Goal: Communication & Community: Connect with others

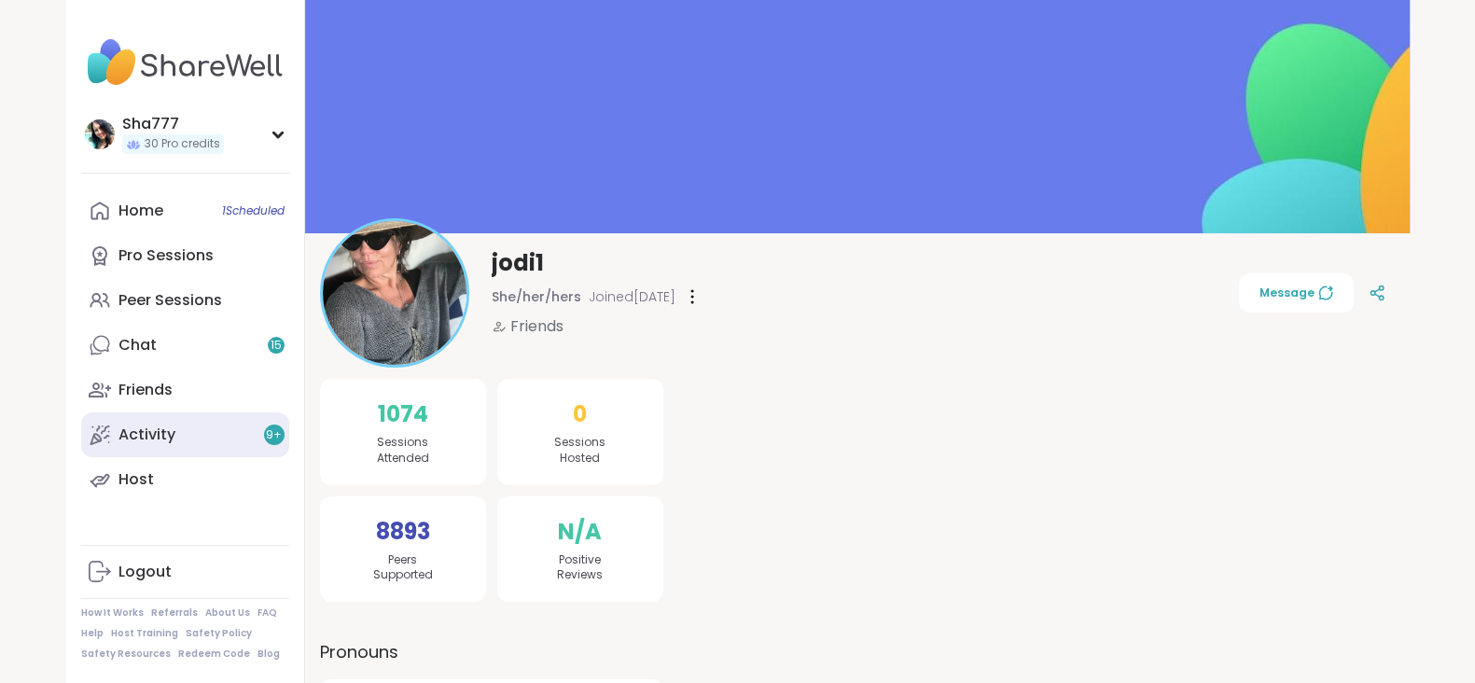
click at [196, 439] on link "Activity 9 +" at bounding box center [185, 434] width 208 height 45
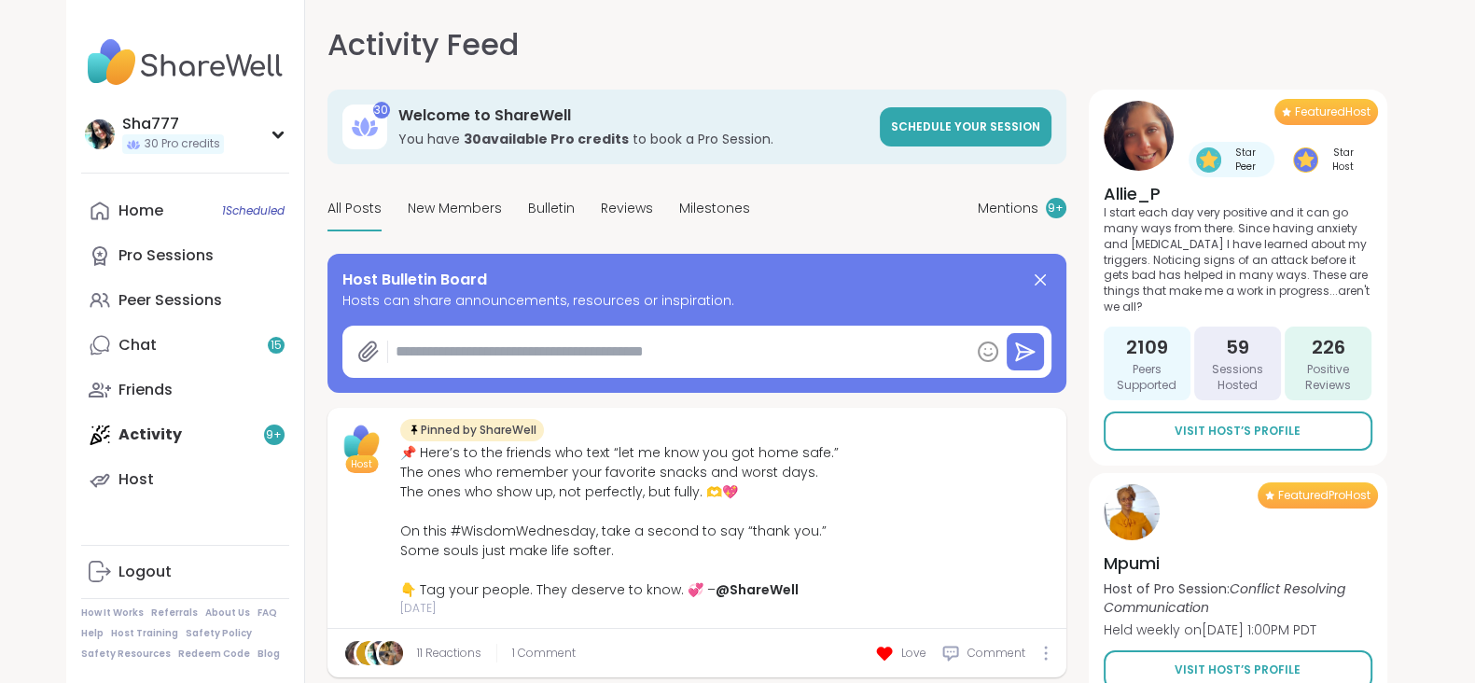
click at [310, 436] on div "Activity Feed Mentions 9 + 30 Welcome to ShareWell You have 30 available Pro cr…" at bounding box center [857, 352] width 1104 height 705
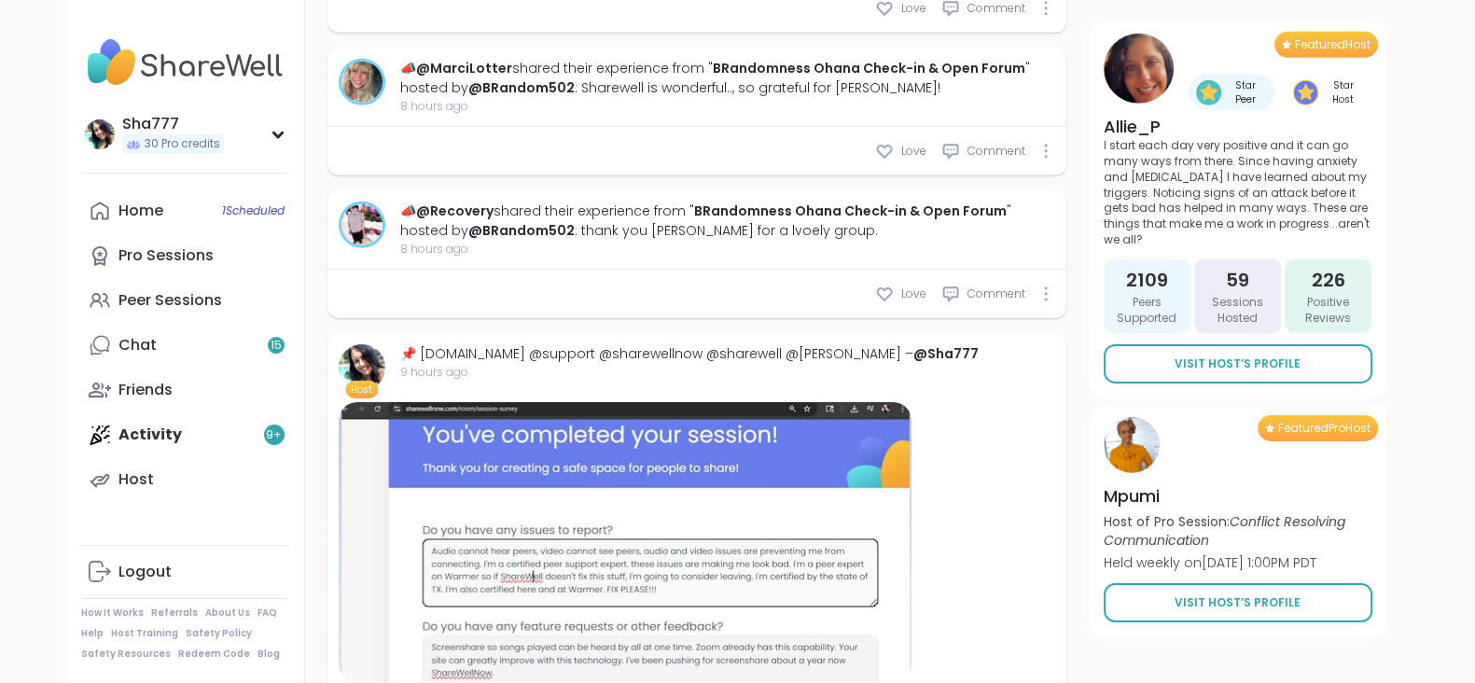
scroll to position [7461, 0]
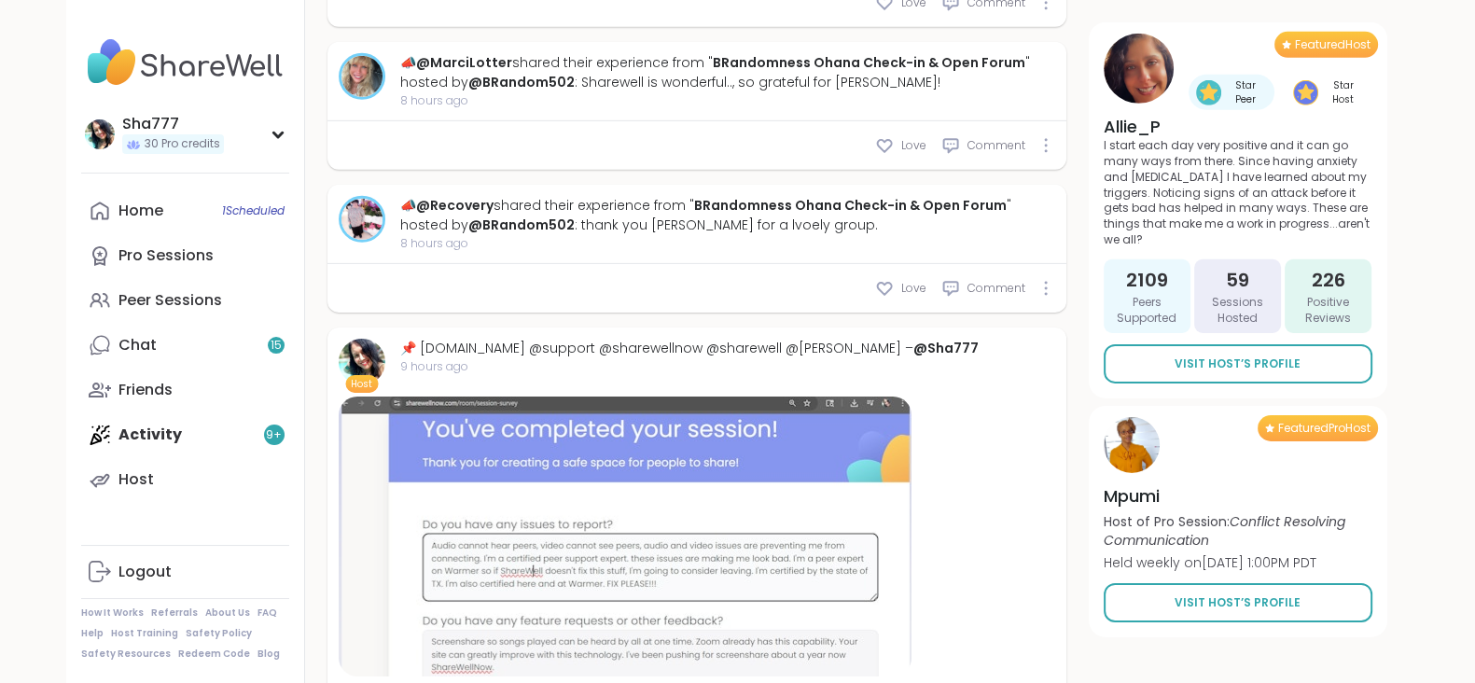
click at [680, 396] on div at bounding box center [625, 536] width 573 height 280
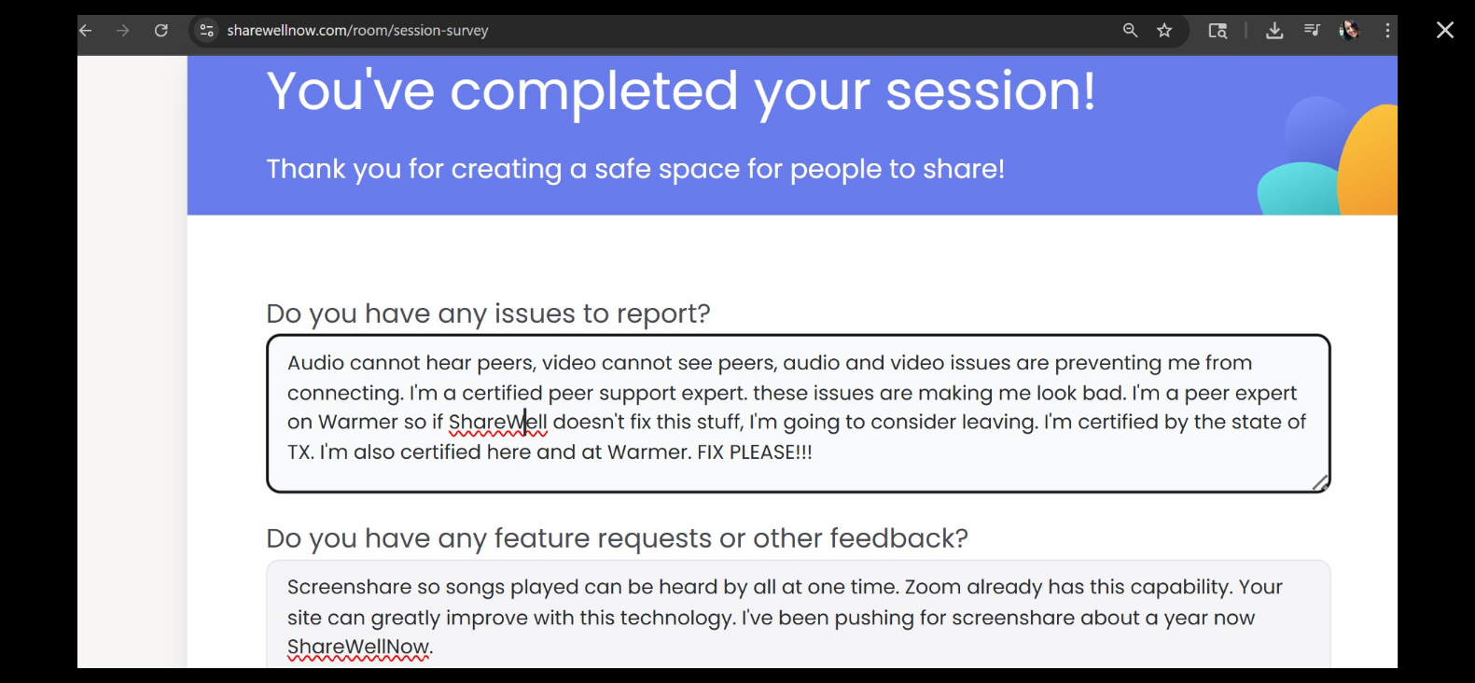
click at [1441, 25] on icon "Close" at bounding box center [1445, 30] width 30 height 30
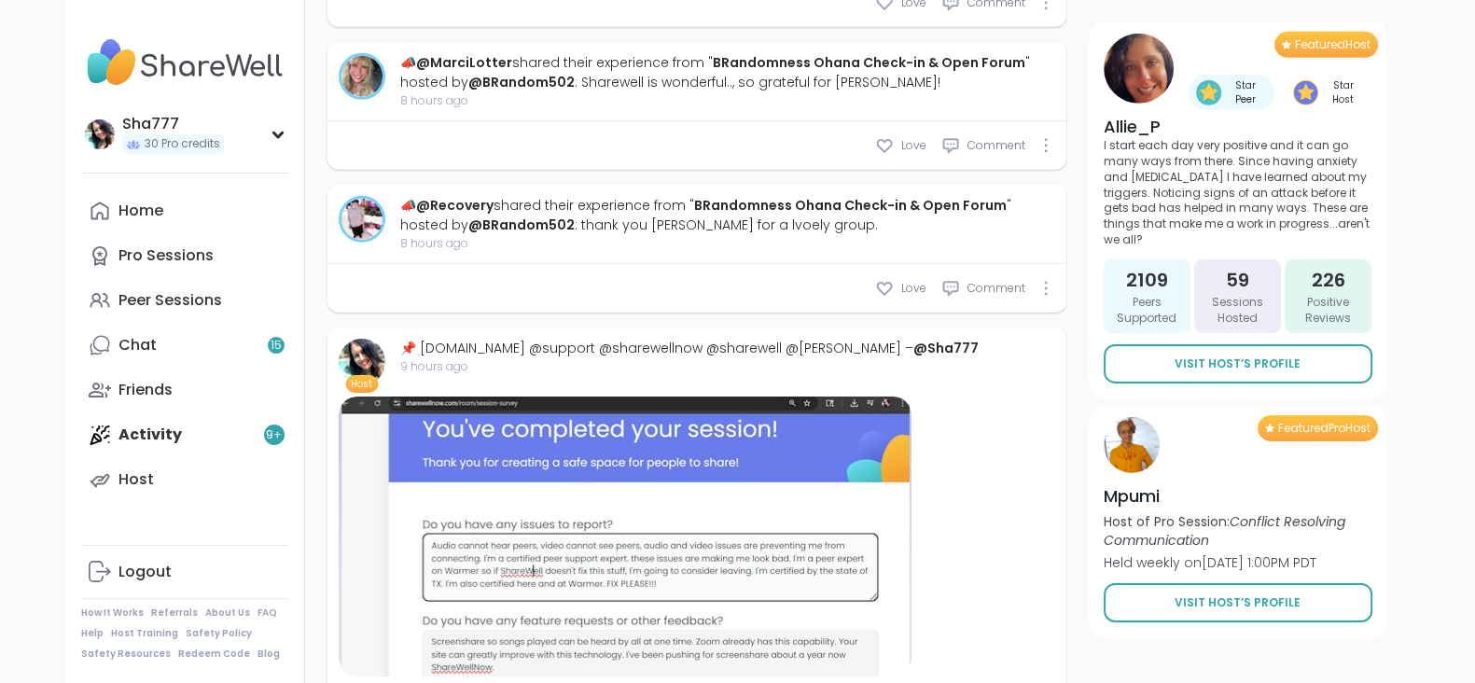
type textarea "*"
type input "**********"
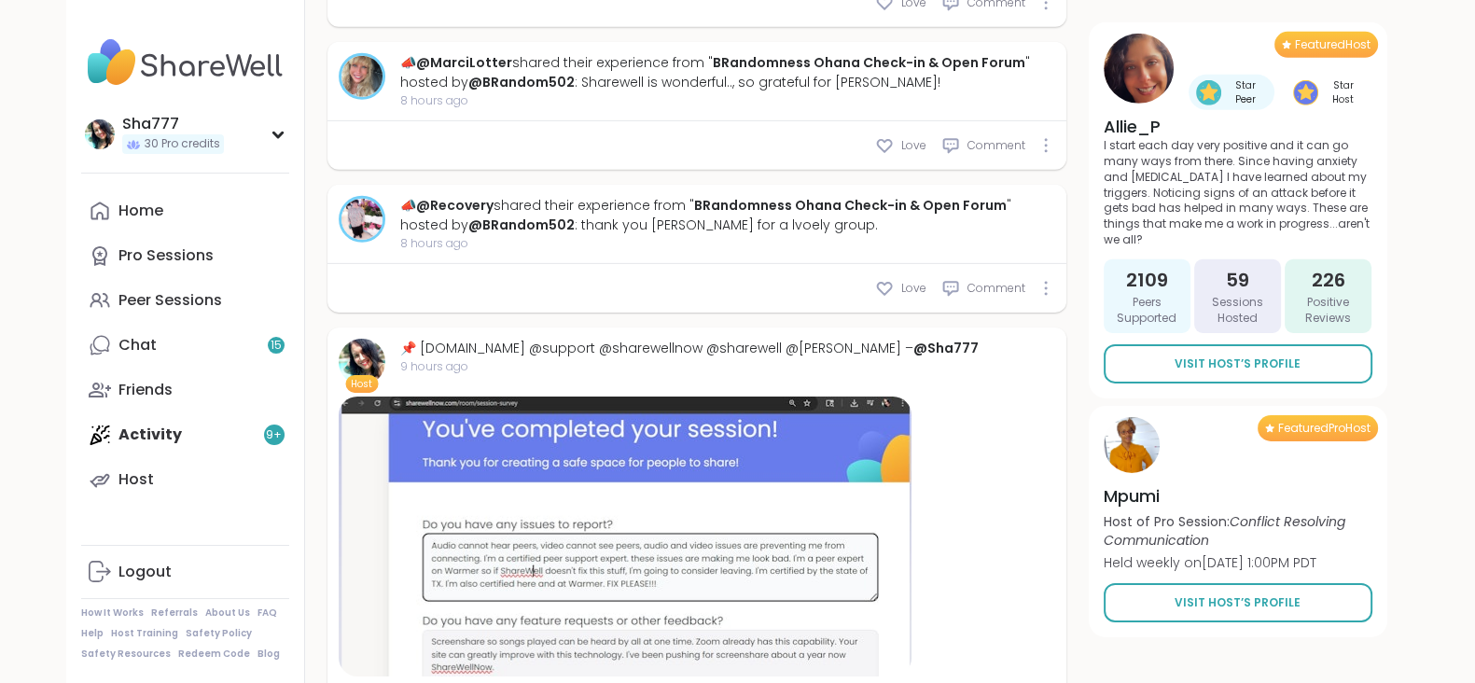
type textarea "*"
click at [173, 335] on link "Chat 15" at bounding box center [185, 345] width 208 height 45
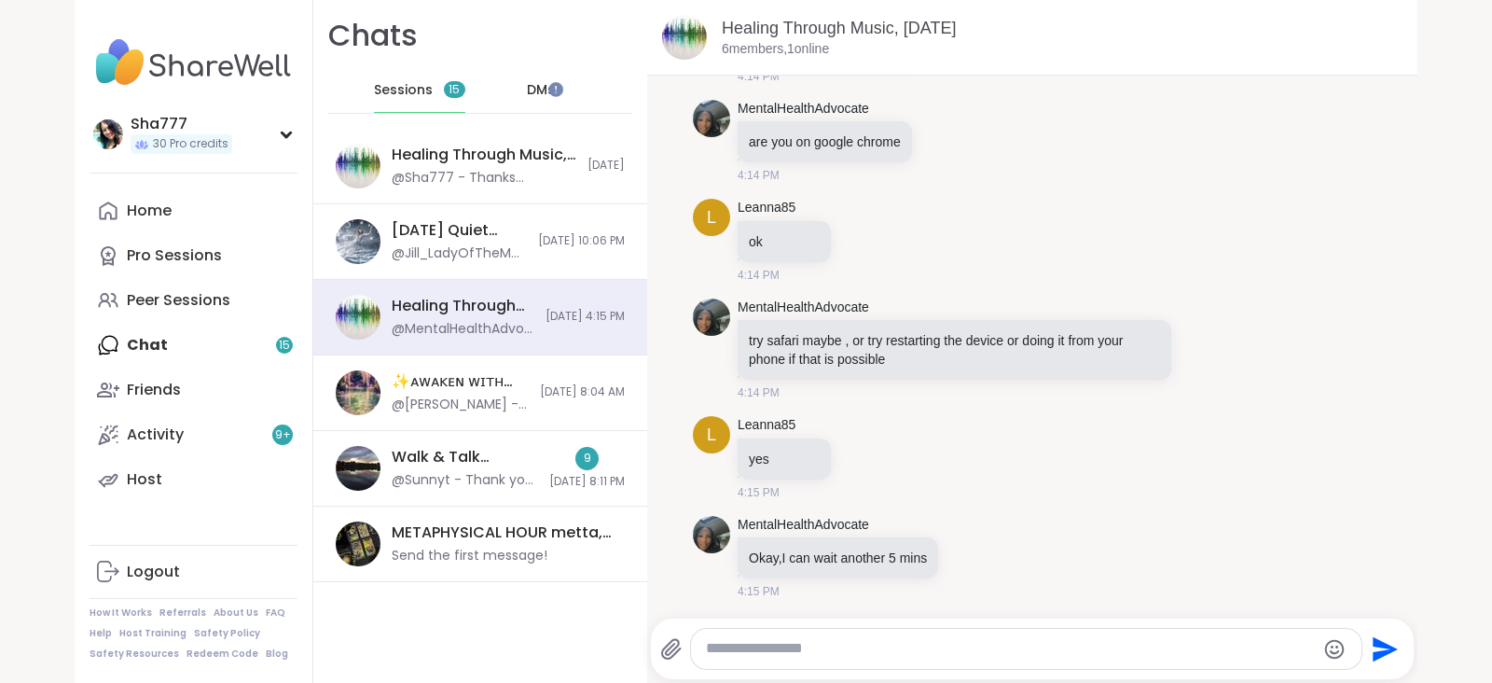
click at [449, 93] on span "15" at bounding box center [454, 90] width 11 height 16
click at [527, 90] on span "DMs" at bounding box center [541, 90] width 28 height 19
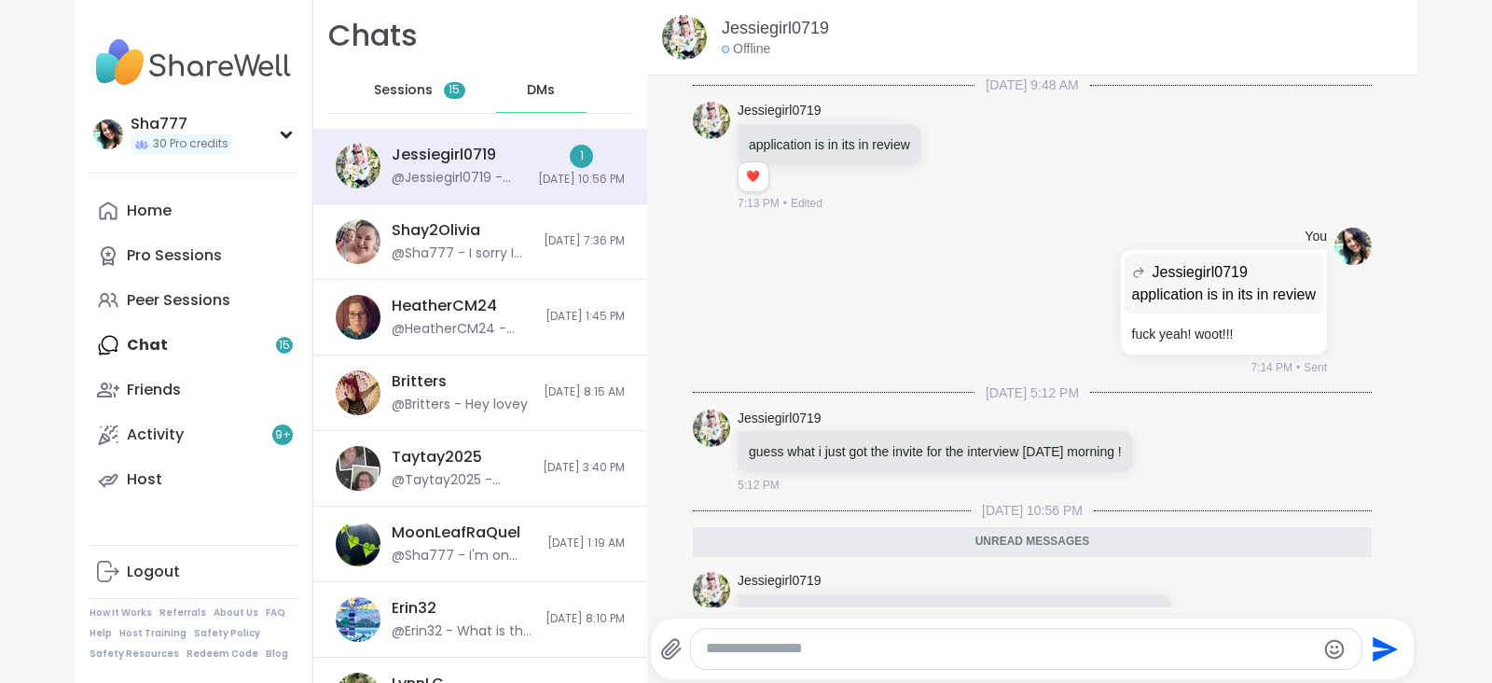
scroll to position [111, 0]
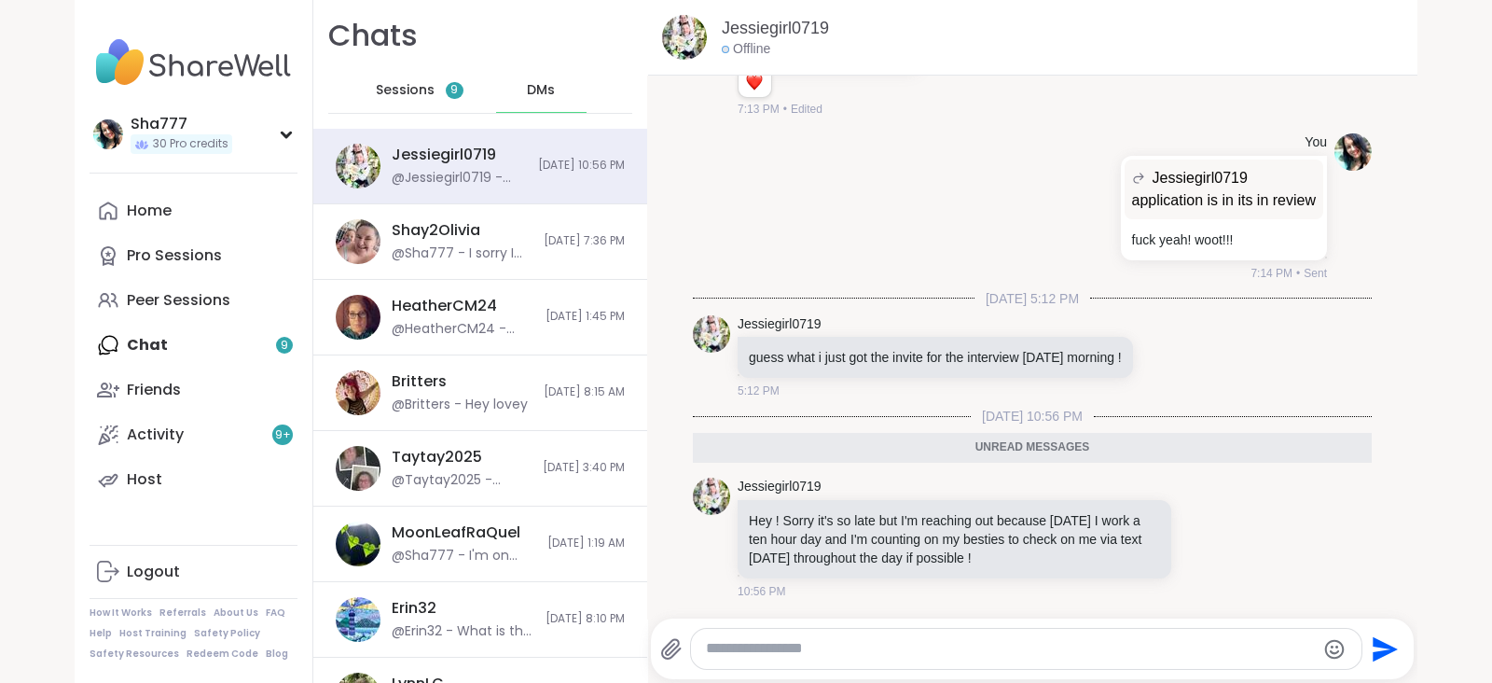
click at [907, 645] on textarea "Type your message" at bounding box center [1010, 649] width 609 height 20
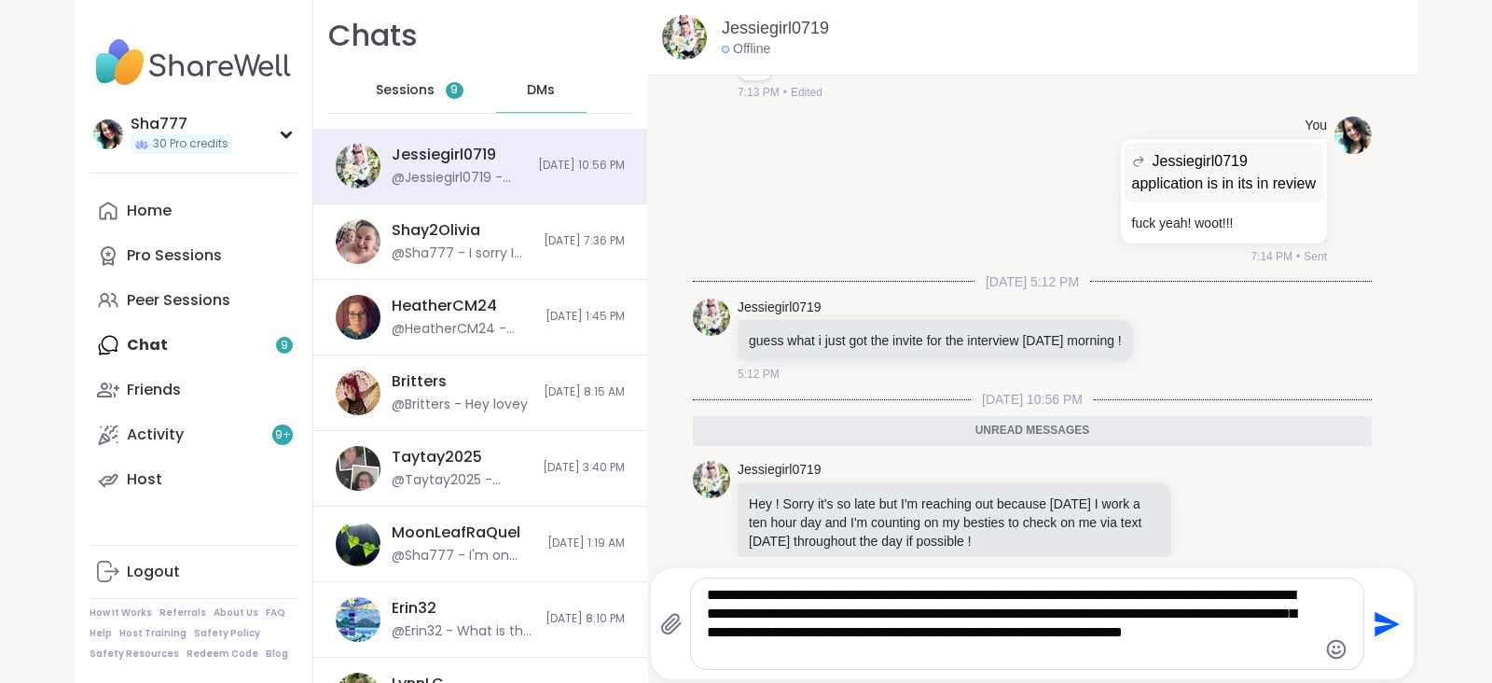
type textarea "**********"
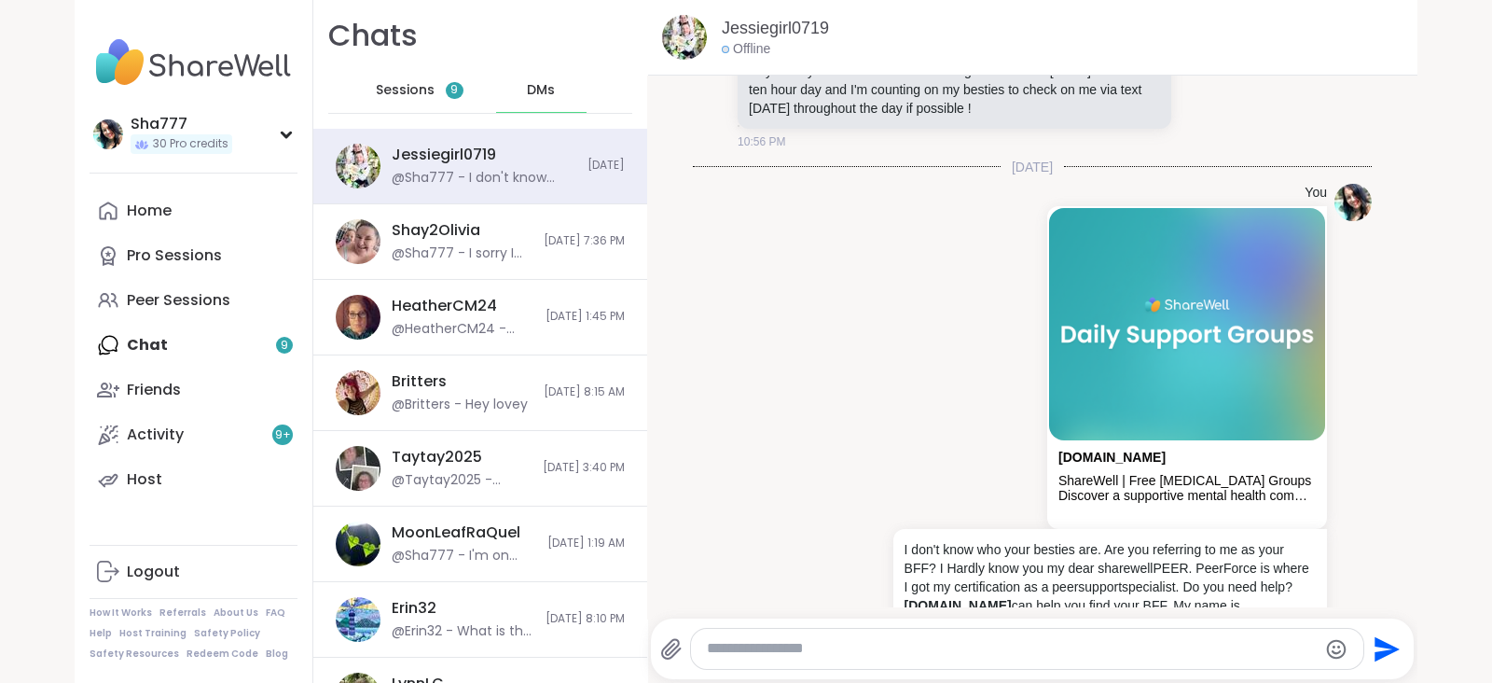
scroll to position [500, 0]
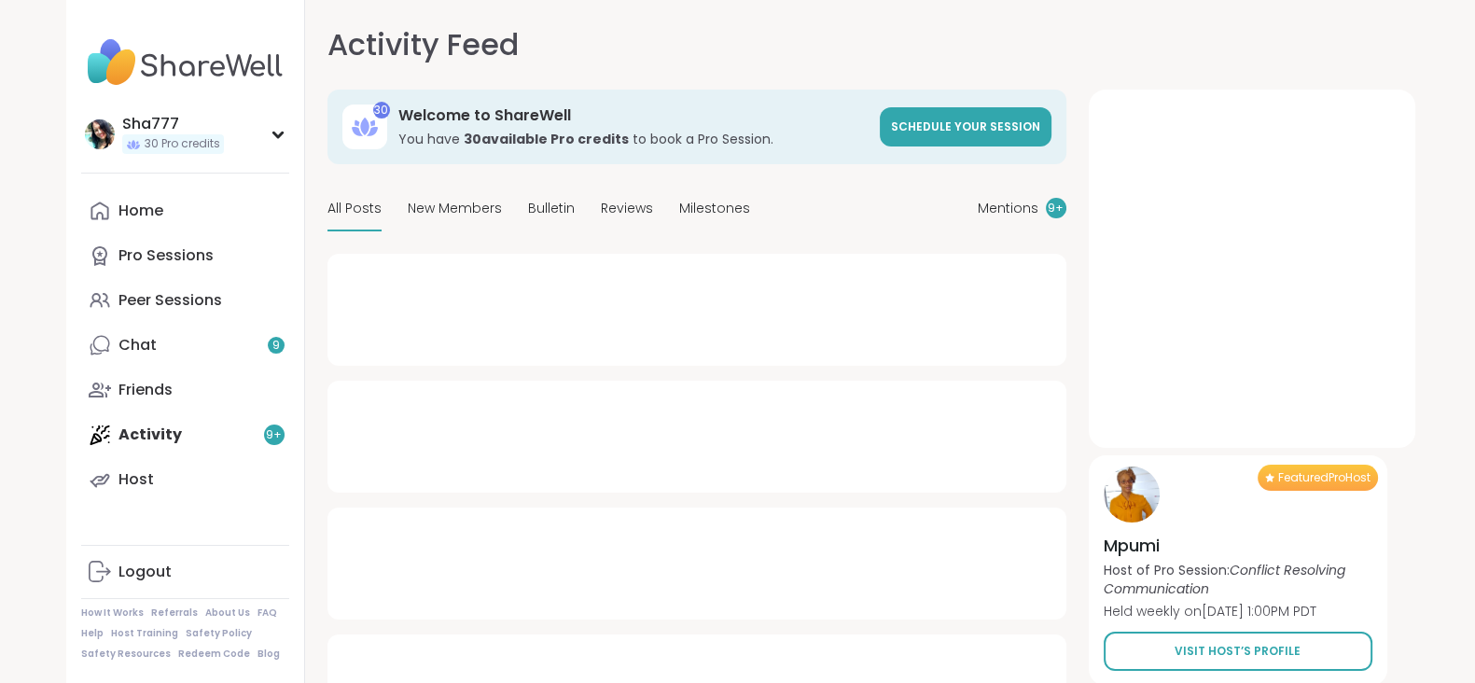
type textarea "*"
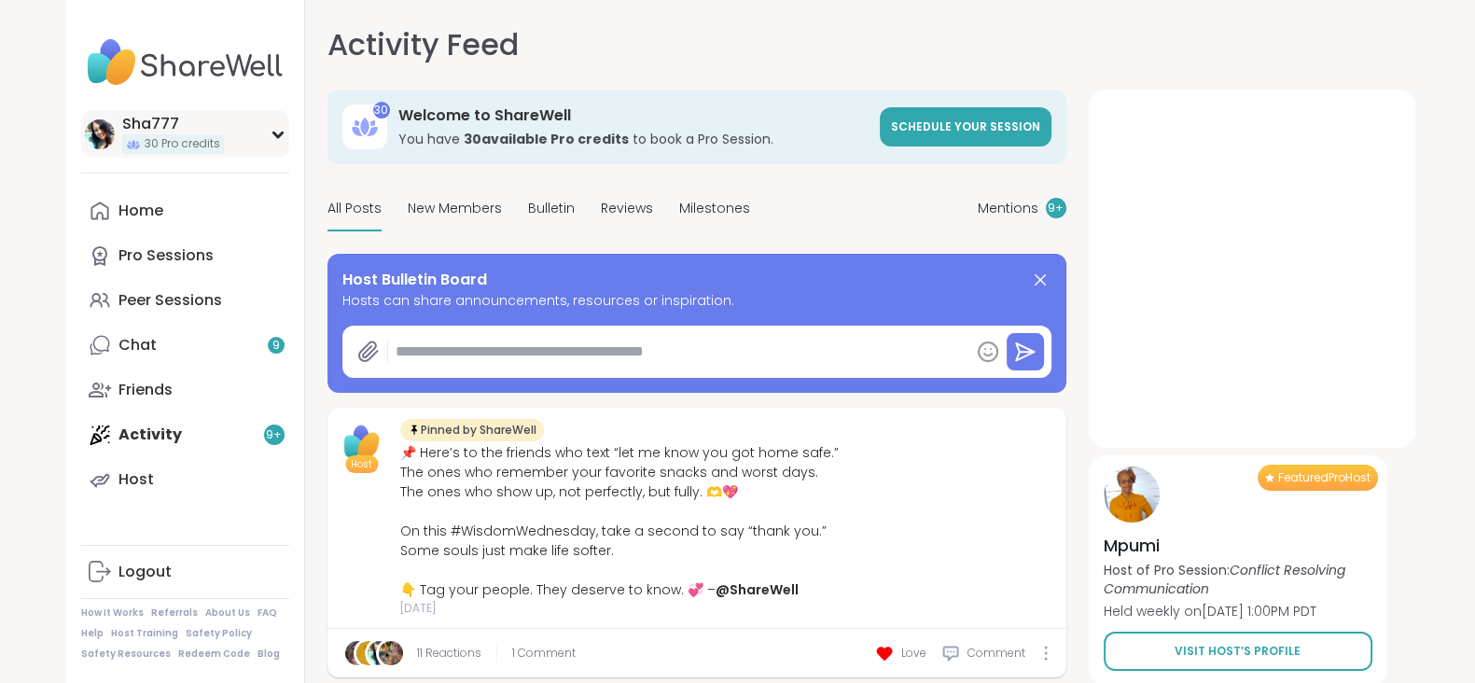
click at [187, 118] on div "Sha777" at bounding box center [173, 124] width 102 height 21
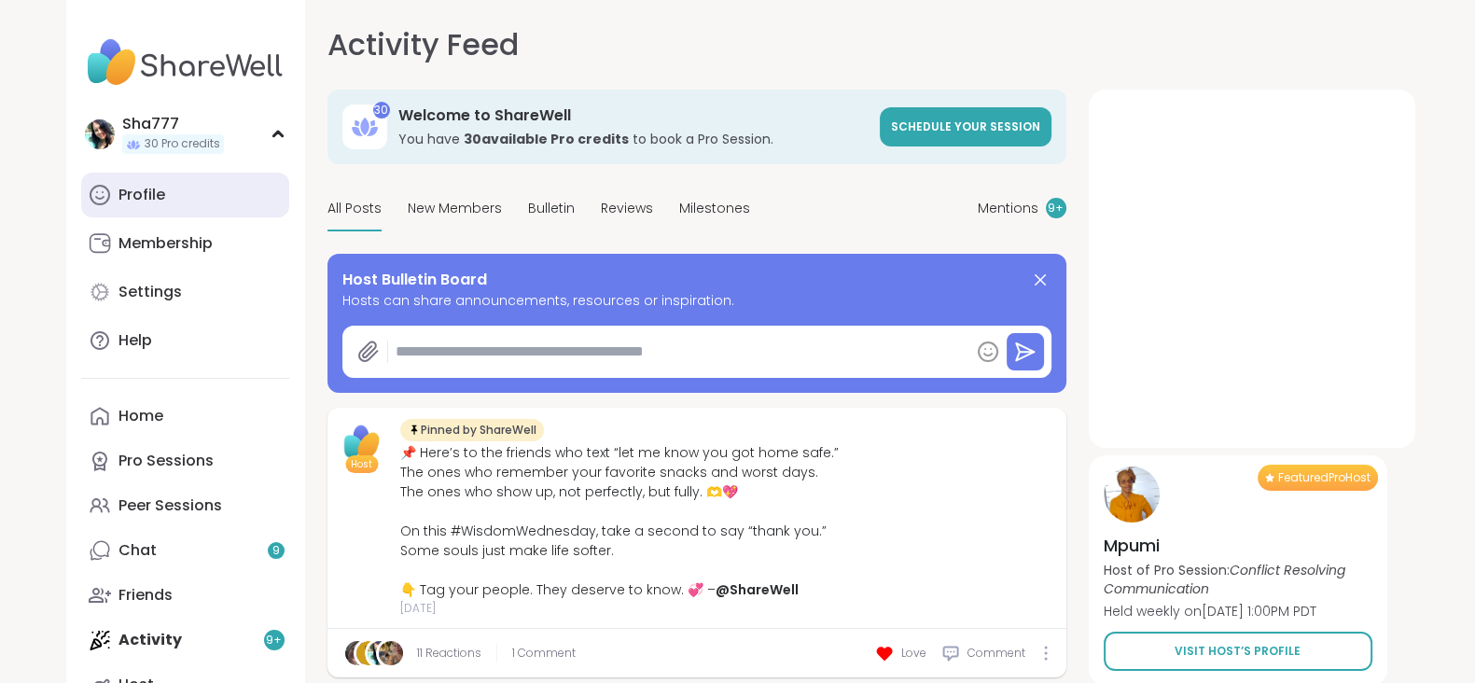
click at [187, 192] on link "Profile" at bounding box center [185, 195] width 208 height 45
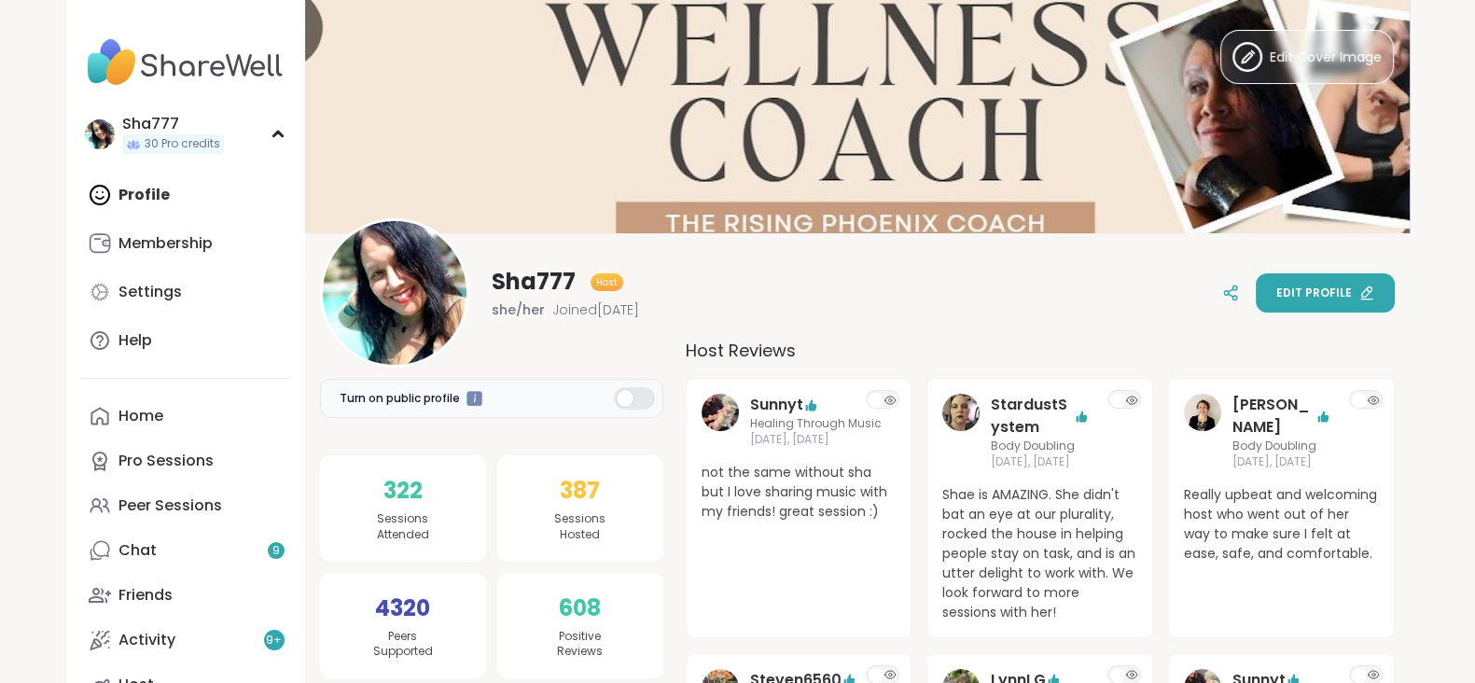
click at [1295, 293] on span "Edit profile" at bounding box center [1314, 292] width 76 height 17
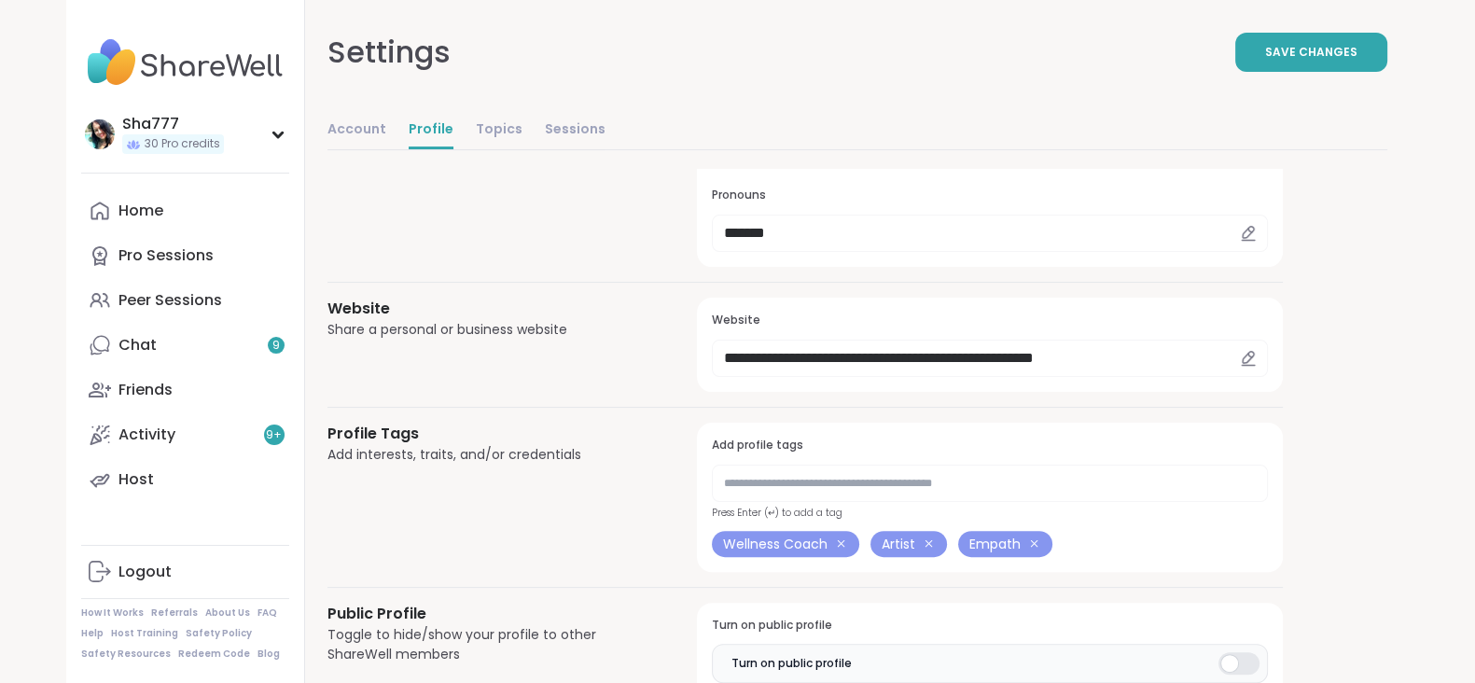
scroll to position [593, 0]
click at [1243, 352] on icon at bounding box center [1248, 357] width 17 height 17
click at [1170, 359] on input "**********" at bounding box center [989, 357] width 555 height 37
click at [1062, 352] on input "**********" at bounding box center [989, 357] width 555 height 37
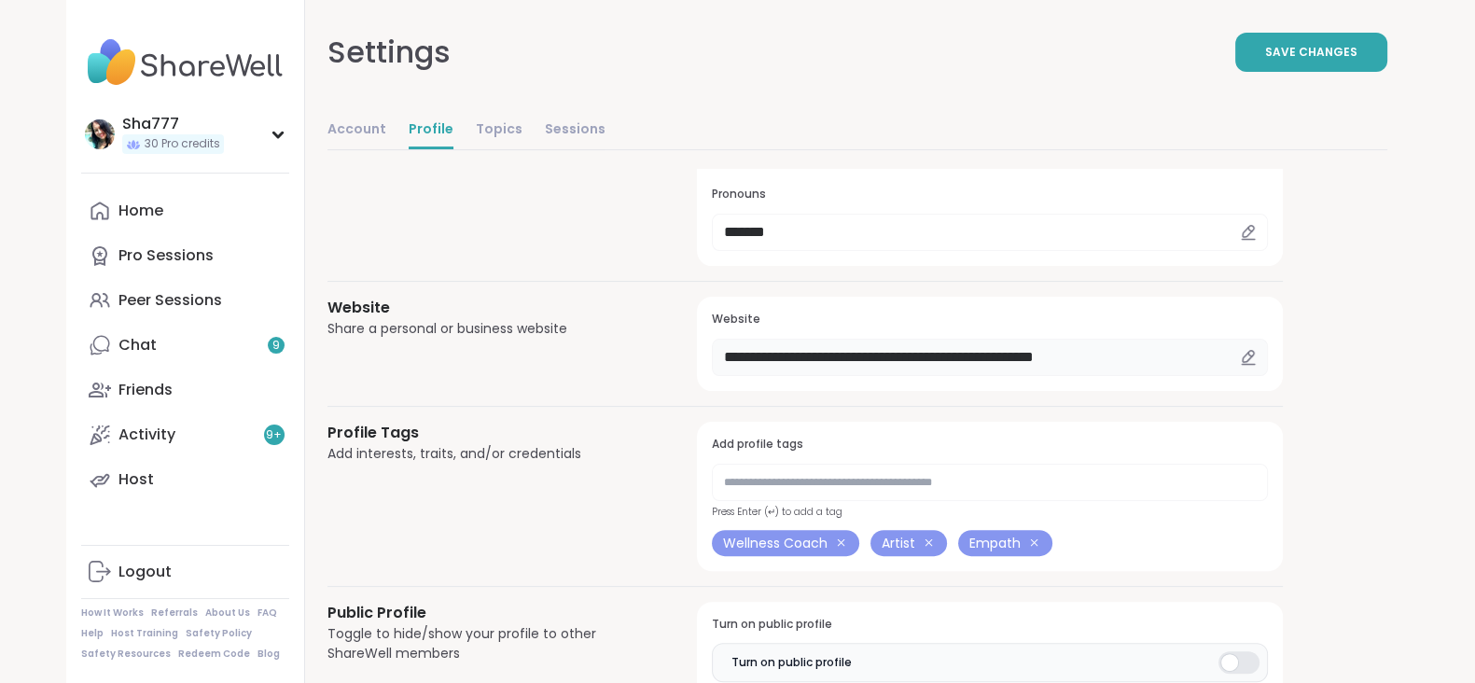
click at [1062, 352] on input "**********" at bounding box center [989, 357] width 555 height 37
paste input "*"
type input "**********"
click at [1292, 66] on button "Save Changes" at bounding box center [1311, 52] width 152 height 39
click at [220, 576] on link "Logout" at bounding box center [185, 571] width 208 height 45
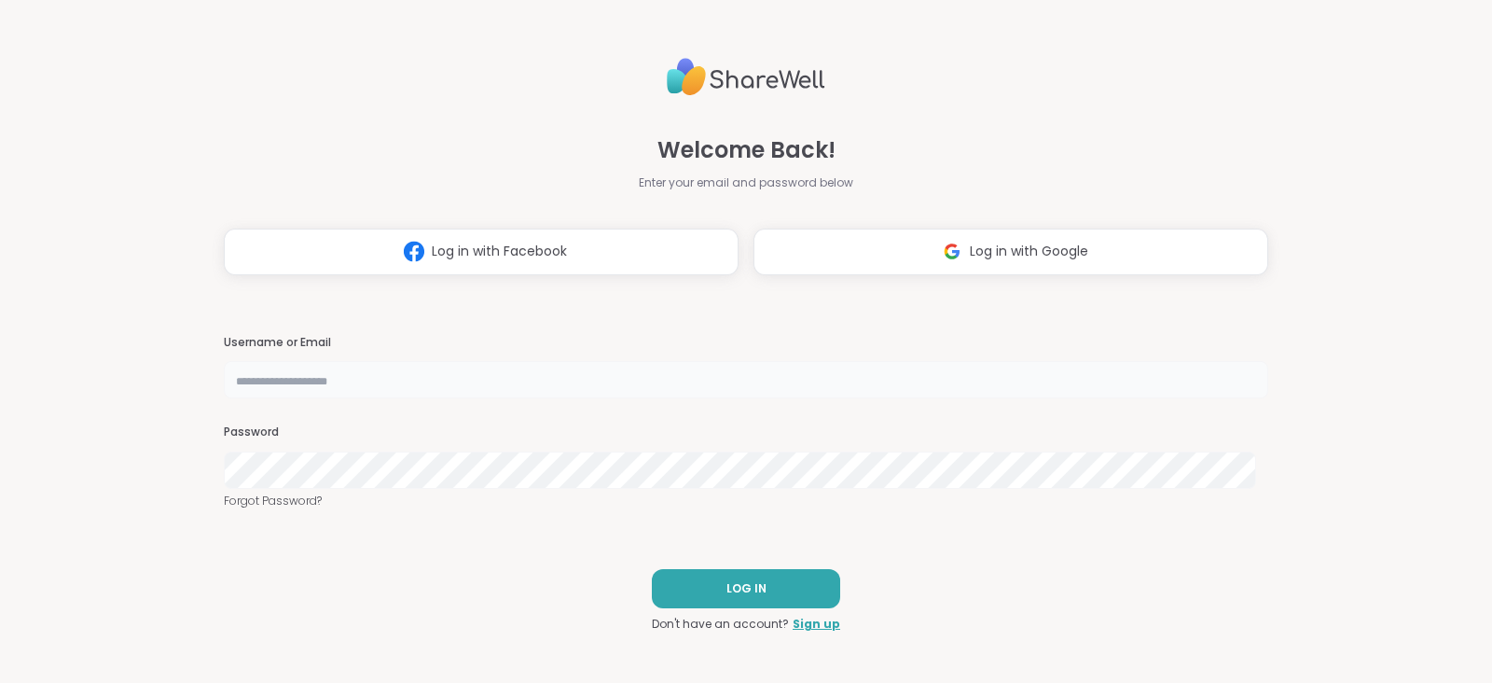
type input "******"
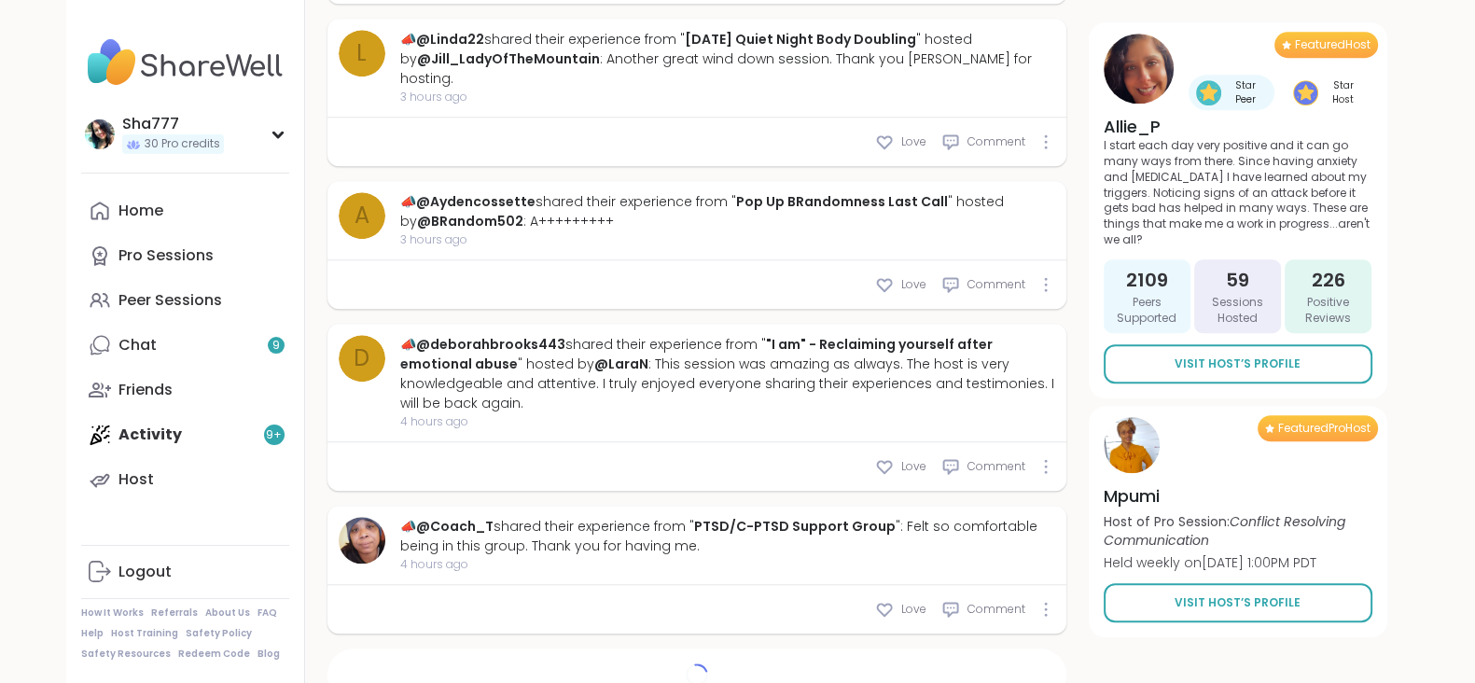
type textarea "*"
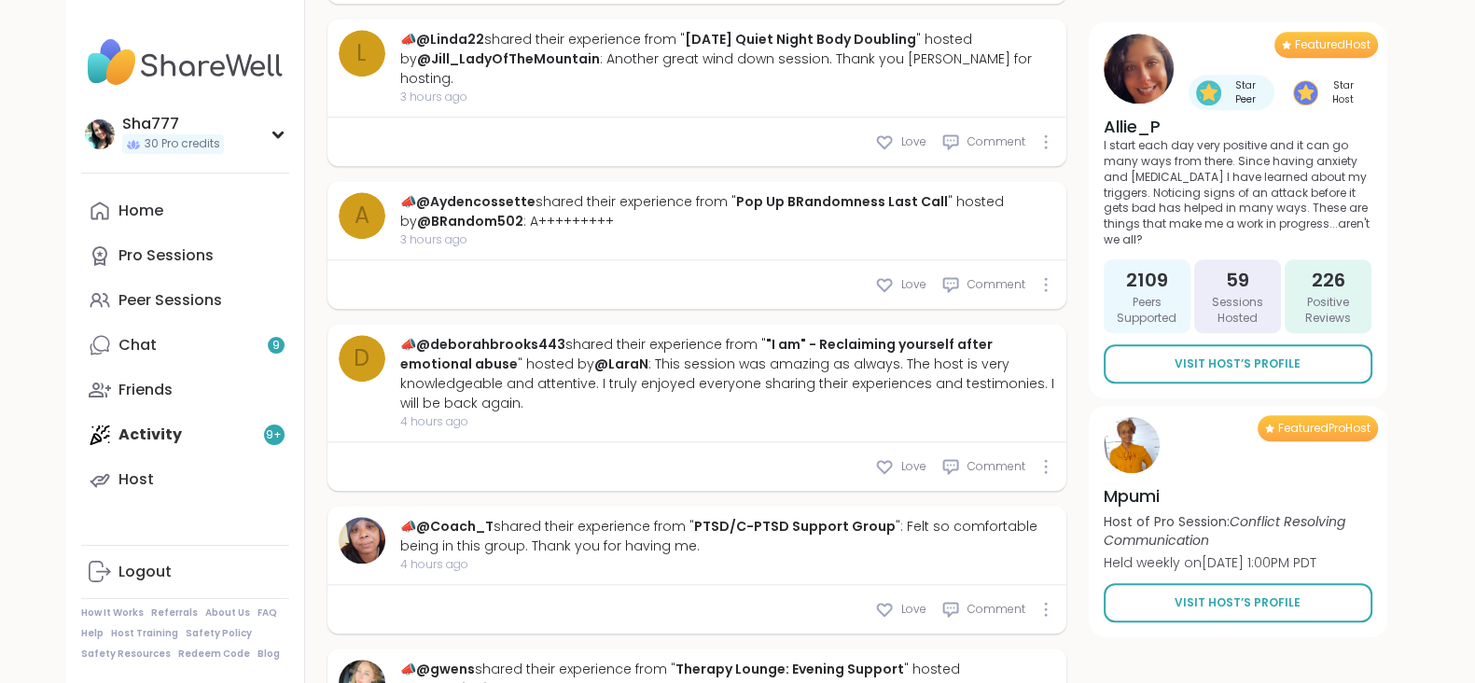
scroll to position [2486, 0]
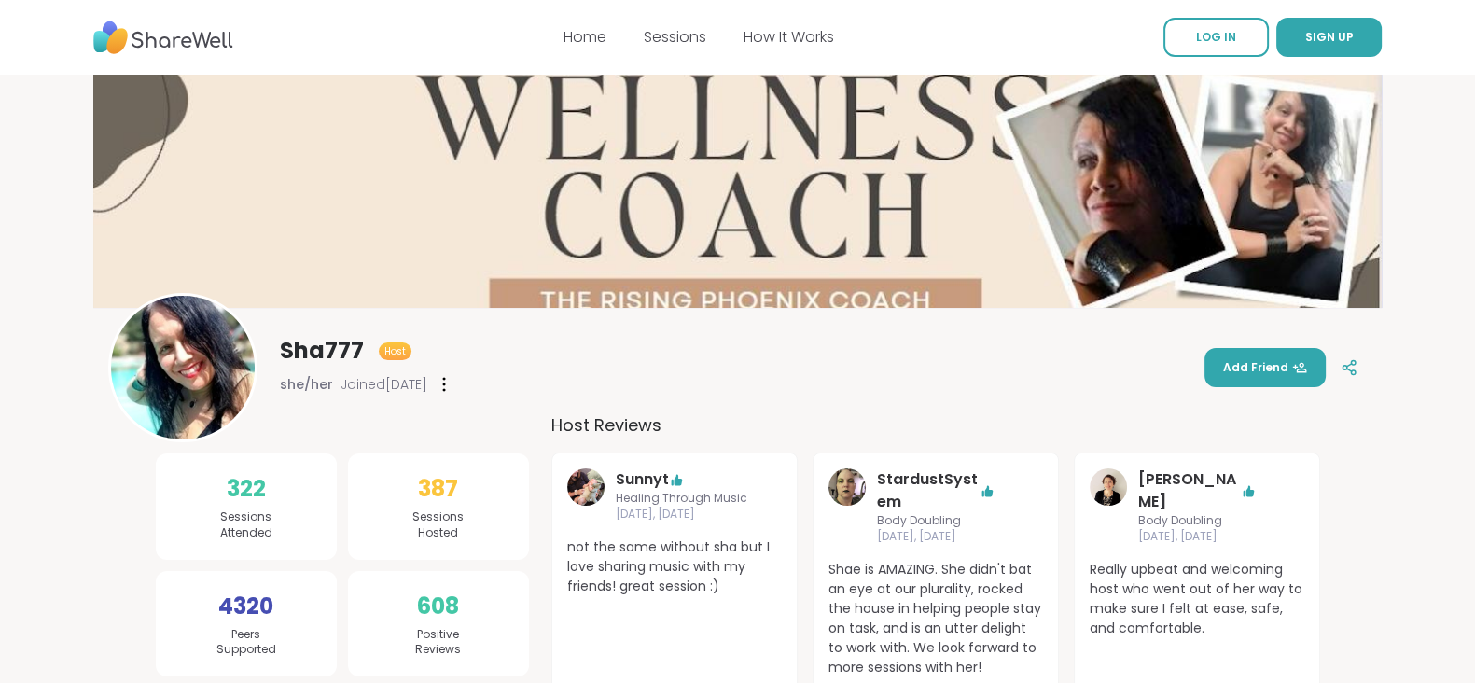
click at [9, 11] on nav "Home Sessions How It Works LOG IN SIGN UP" at bounding box center [737, 37] width 1475 height 75
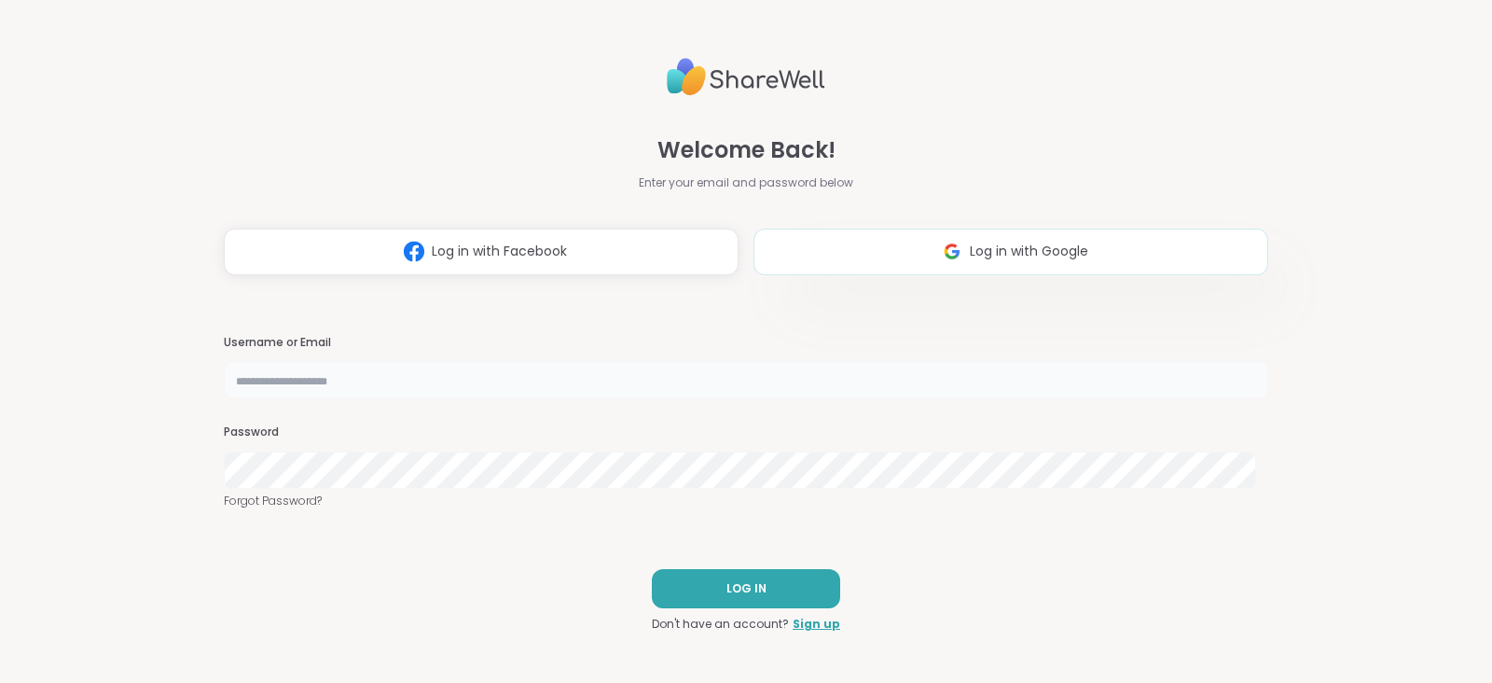
type input "******"
click at [868, 230] on button "Log in with Google" at bounding box center [1011, 252] width 515 height 47
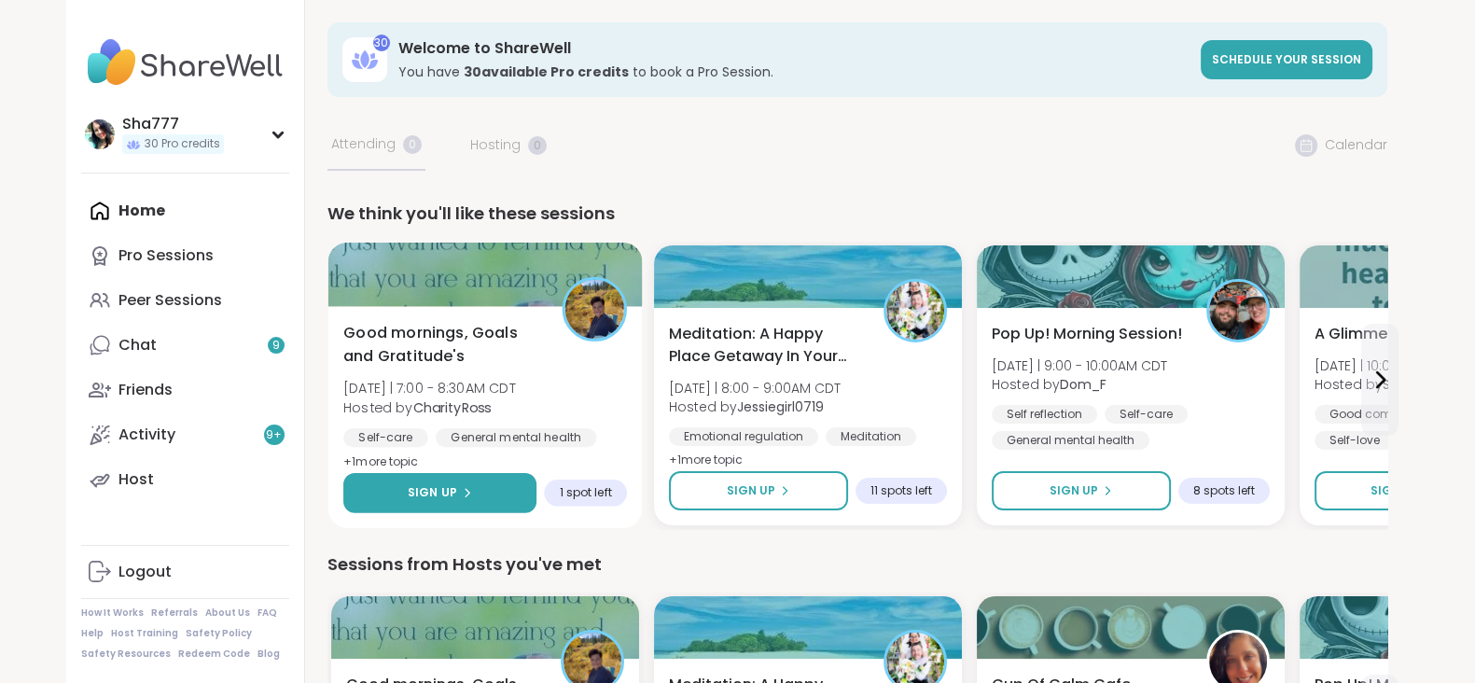
click at [431, 480] on button "Sign Up" at bounding box center [439, 493] width 193 height 40
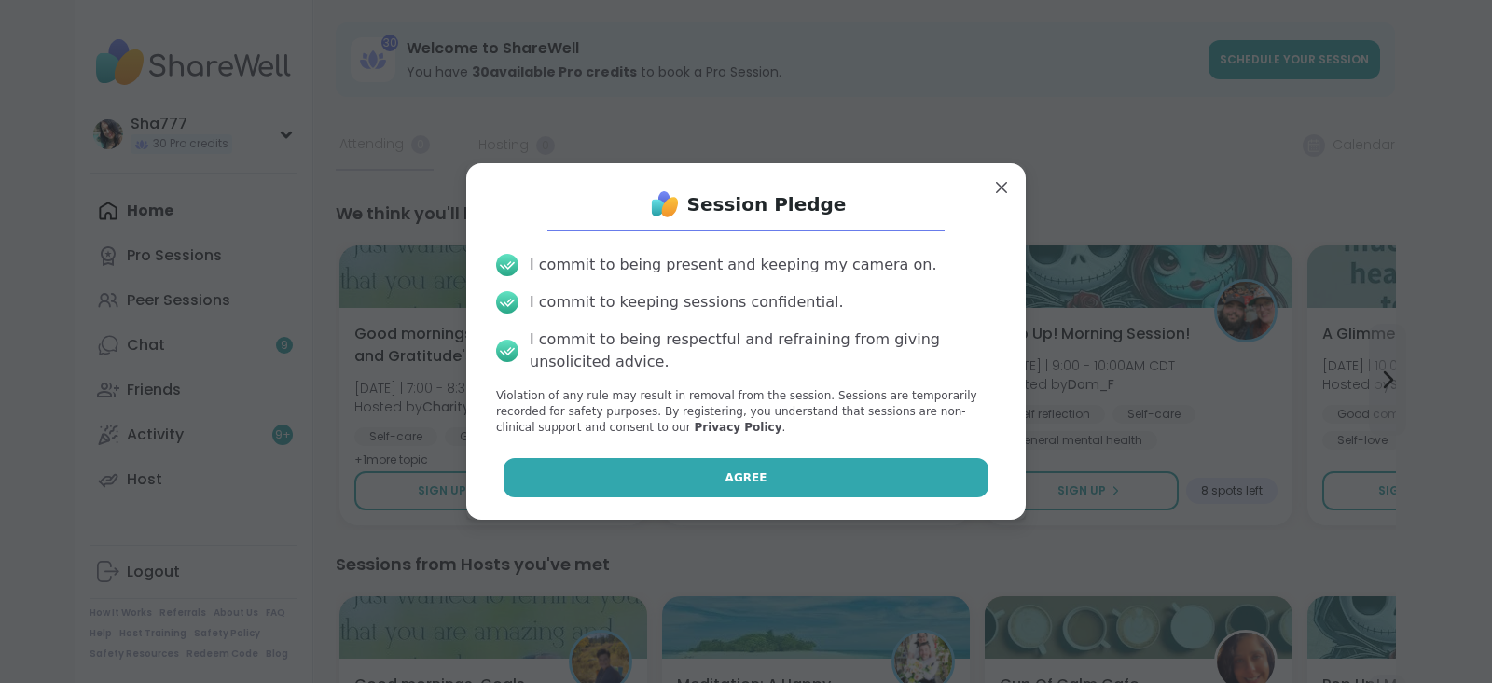
click at [618, 482] on button "Agree" at bounding box center [747, 477] width 486 height 39
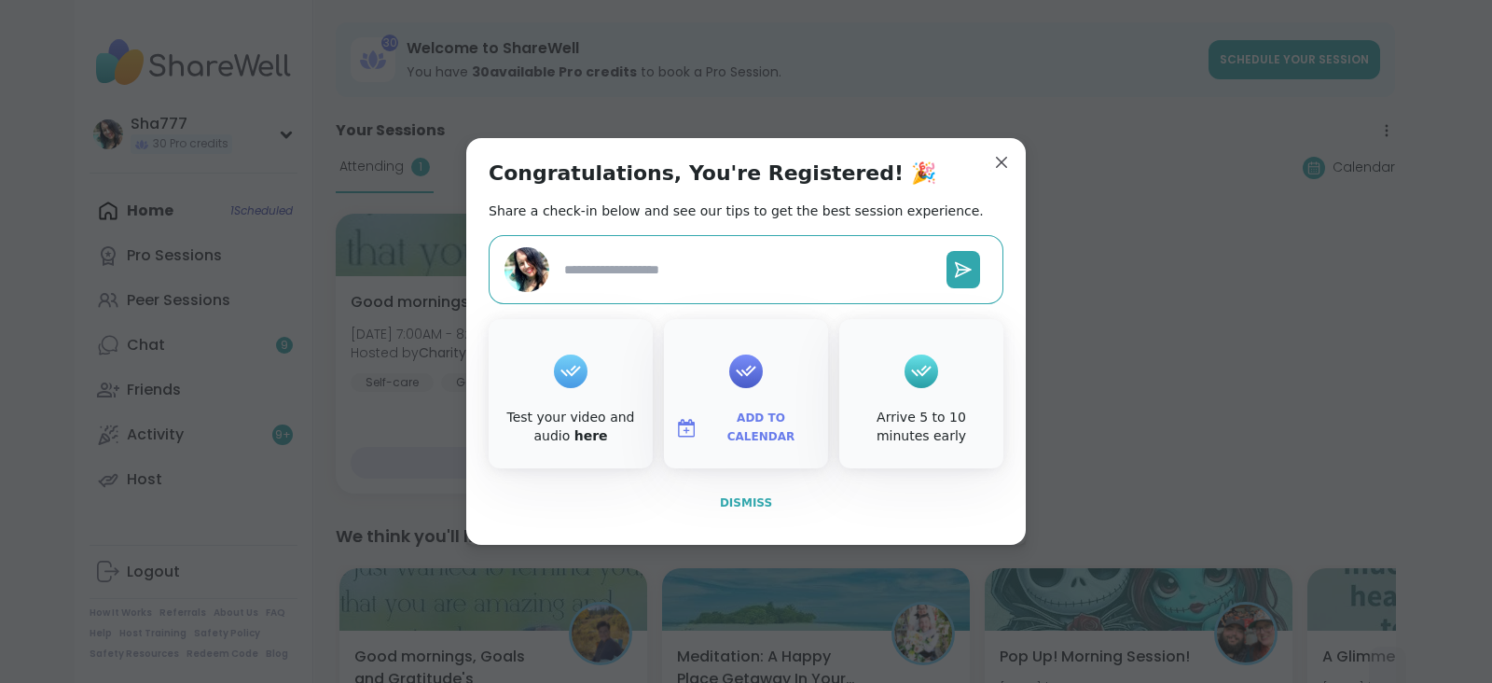
click at [720, 500] on span "Dismiss" at bounding box center [746, 502] width 52 height 13
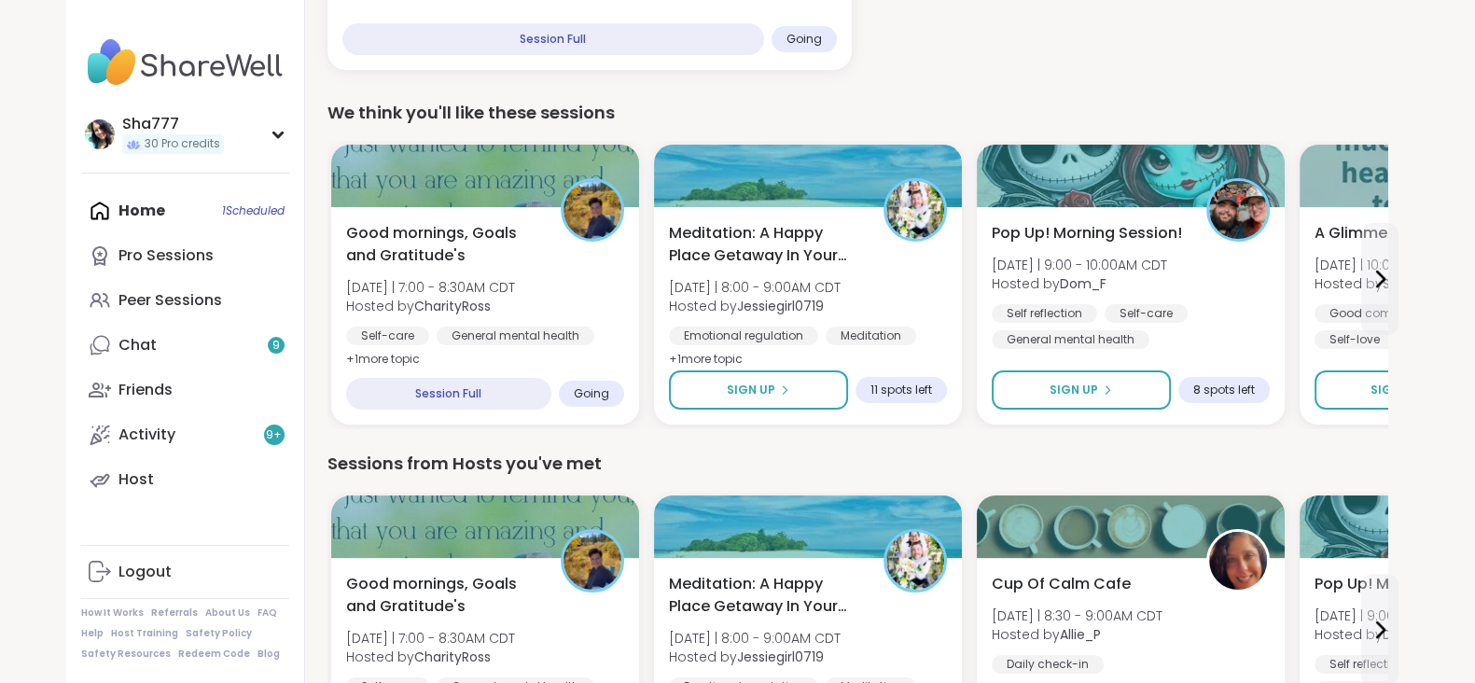
scroll to position [442, 0]
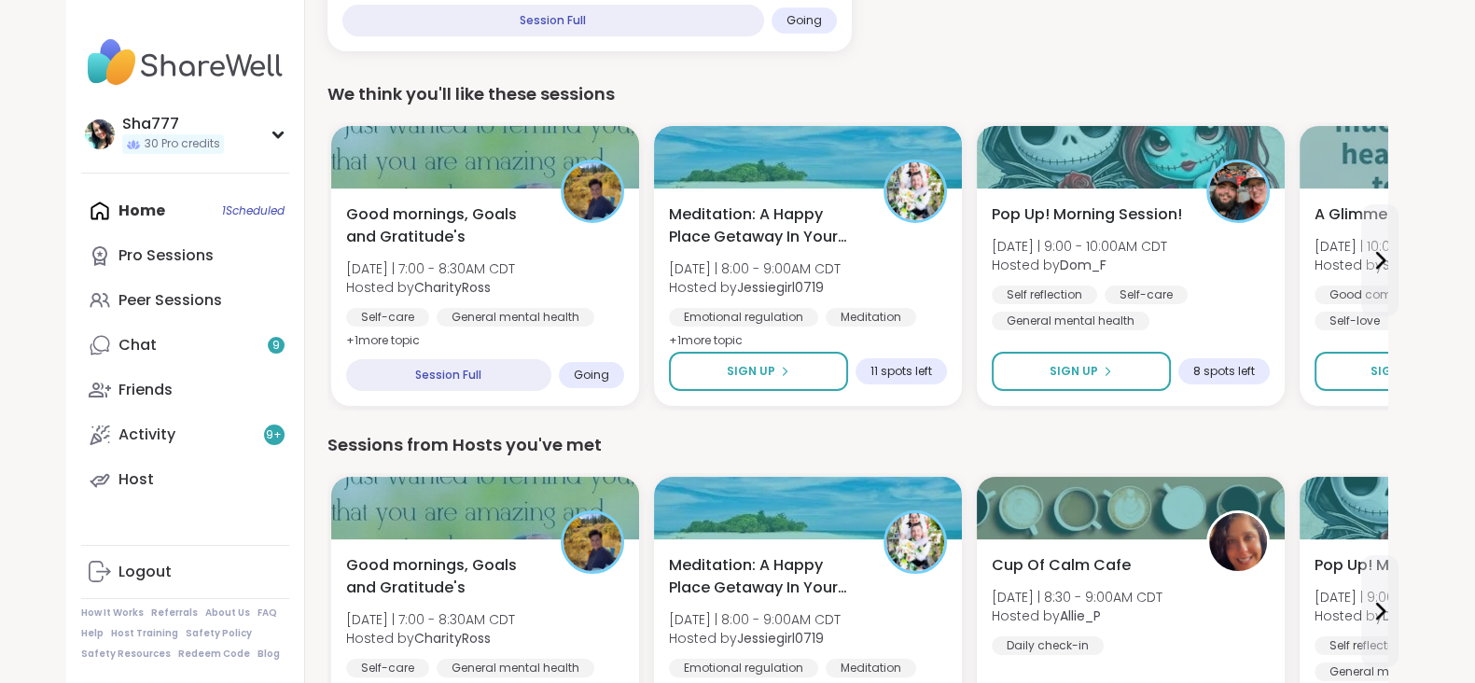
click at [227, 423] on link "Activity 9 +" at bounding box center [185, 434] width 208 height 45
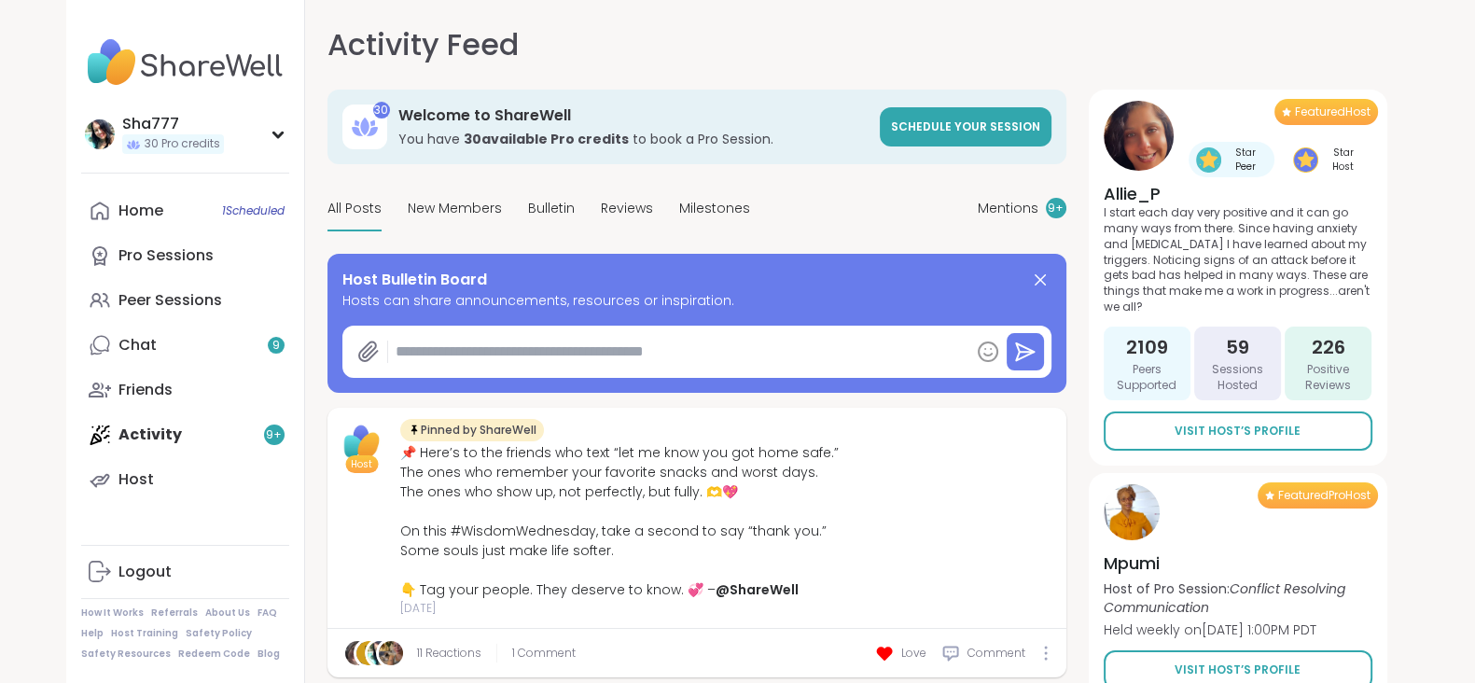
type textarea "*"
click at [307, 419] on div "Activity Feed Mentions 9 + 30 Welcome to ShareWell You have 30 available Pro cr…" at bounding box center [857, 352] width 1104 height 705
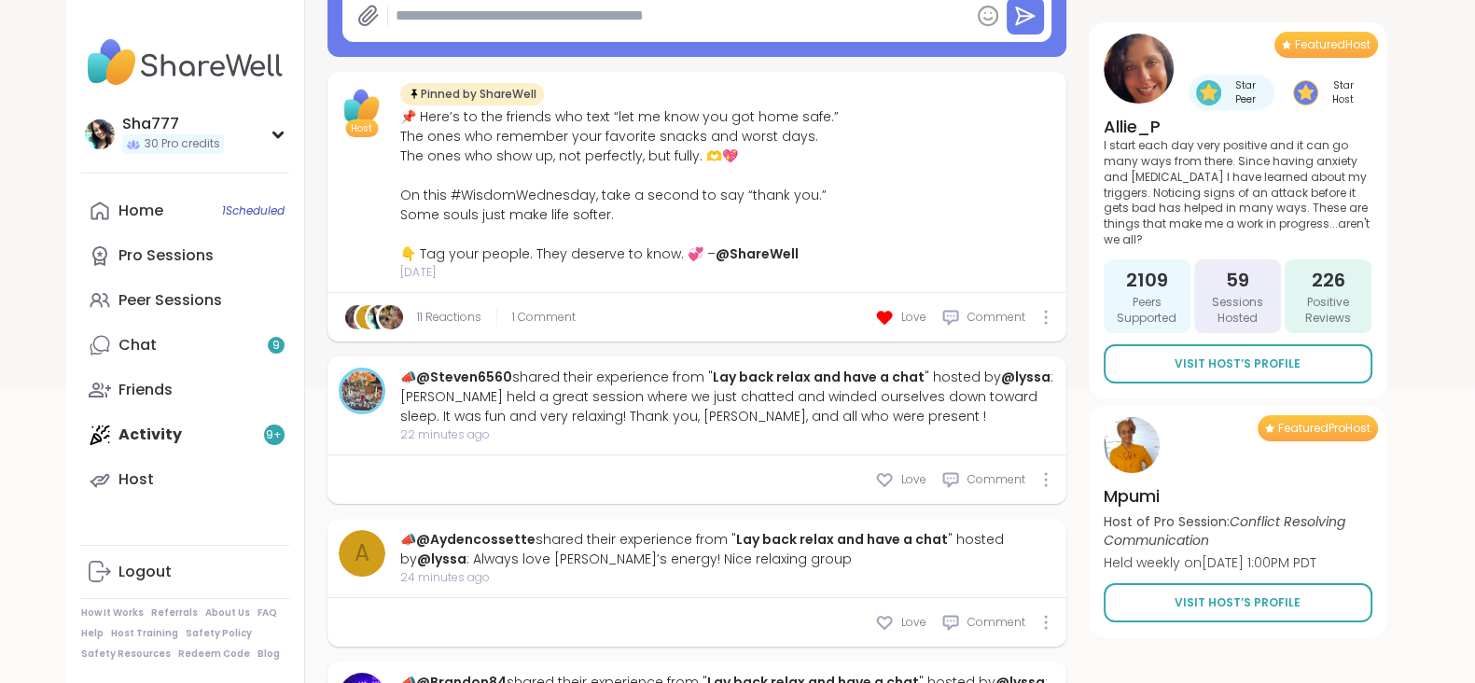
scroll to position [338, 0]
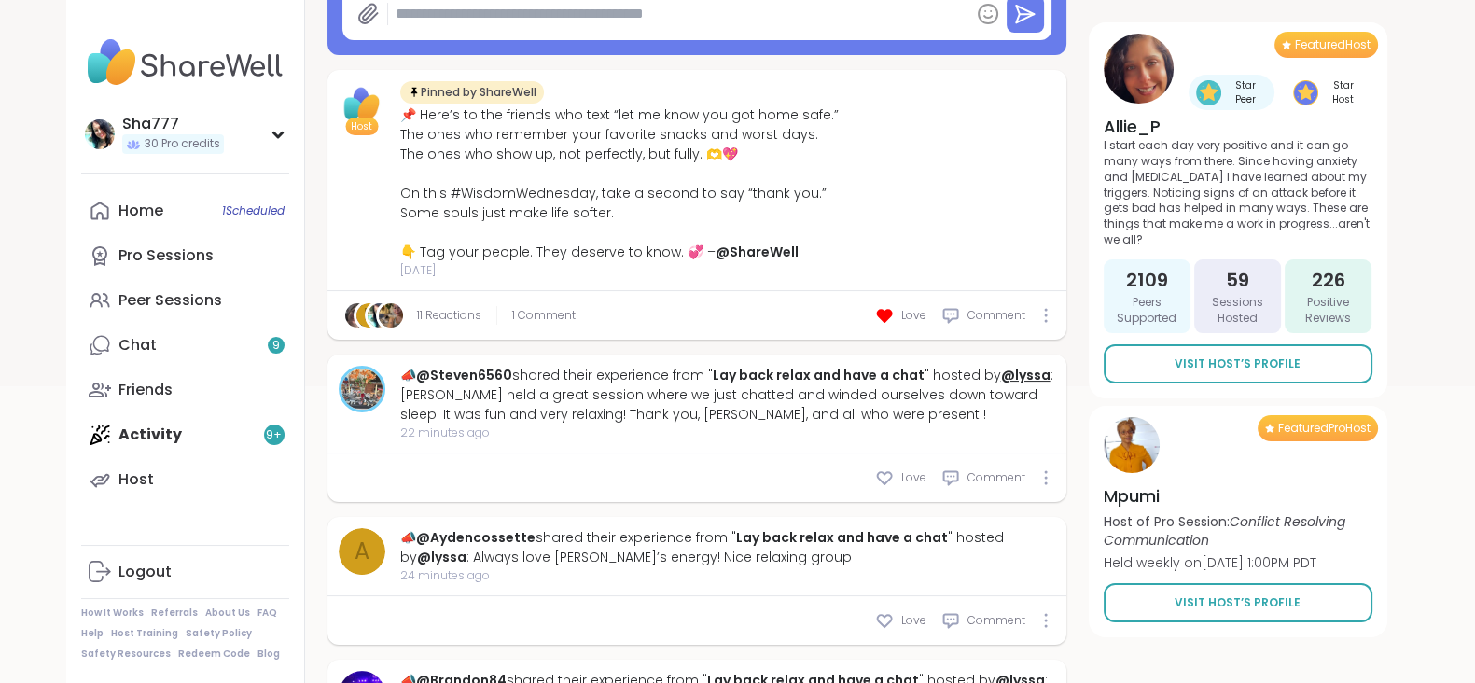
click at [1020, 374] on link "@lyssa" at bounding box center [1025, 375] width 49 height 19
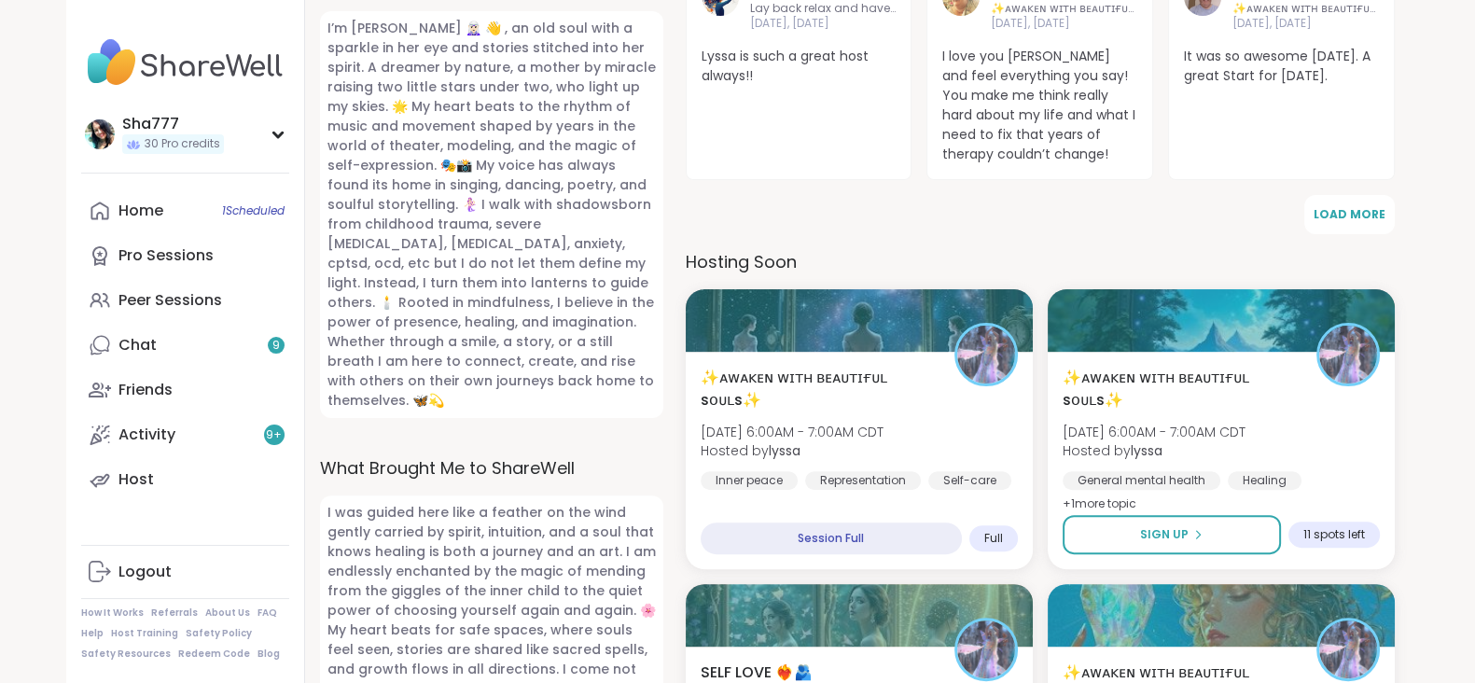
scroll to position [675, 0]
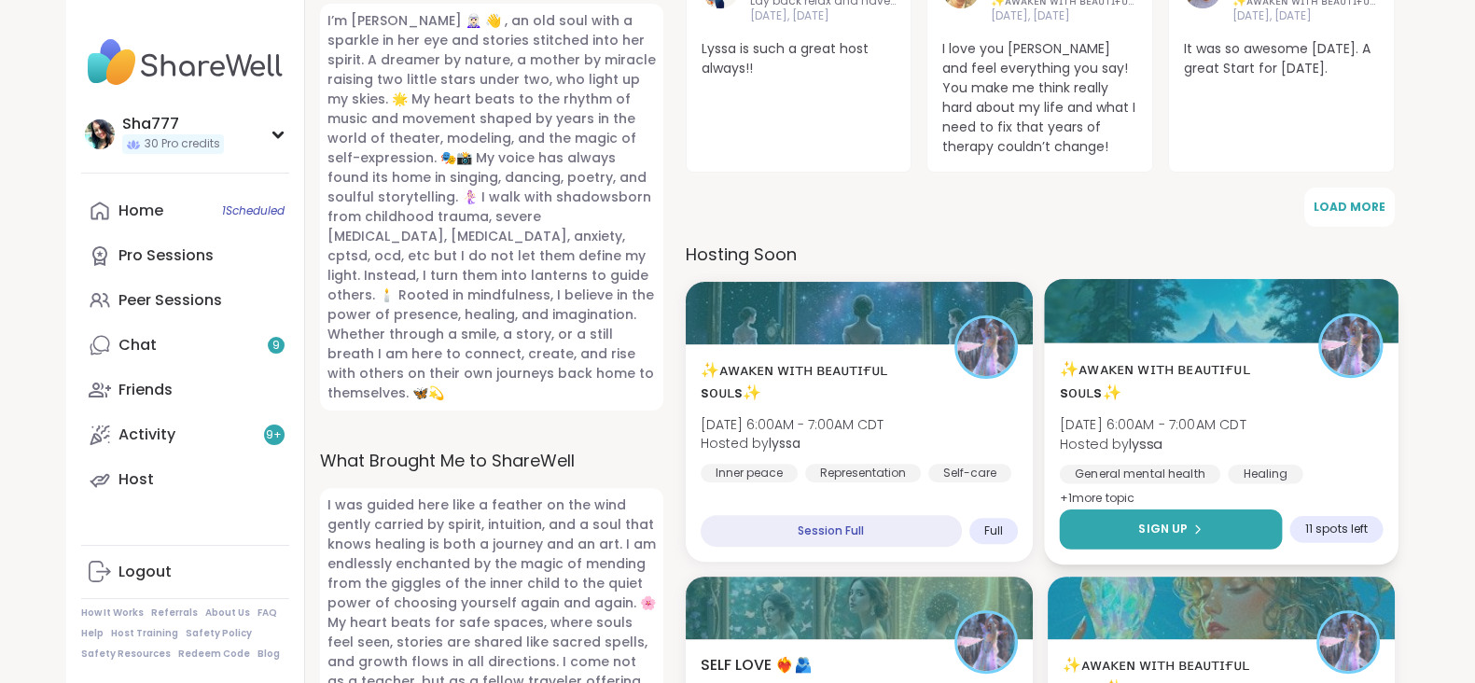
click at [1144, 529] on span "Sign Up" at bounding box center [1162, 528] width 49 height 17
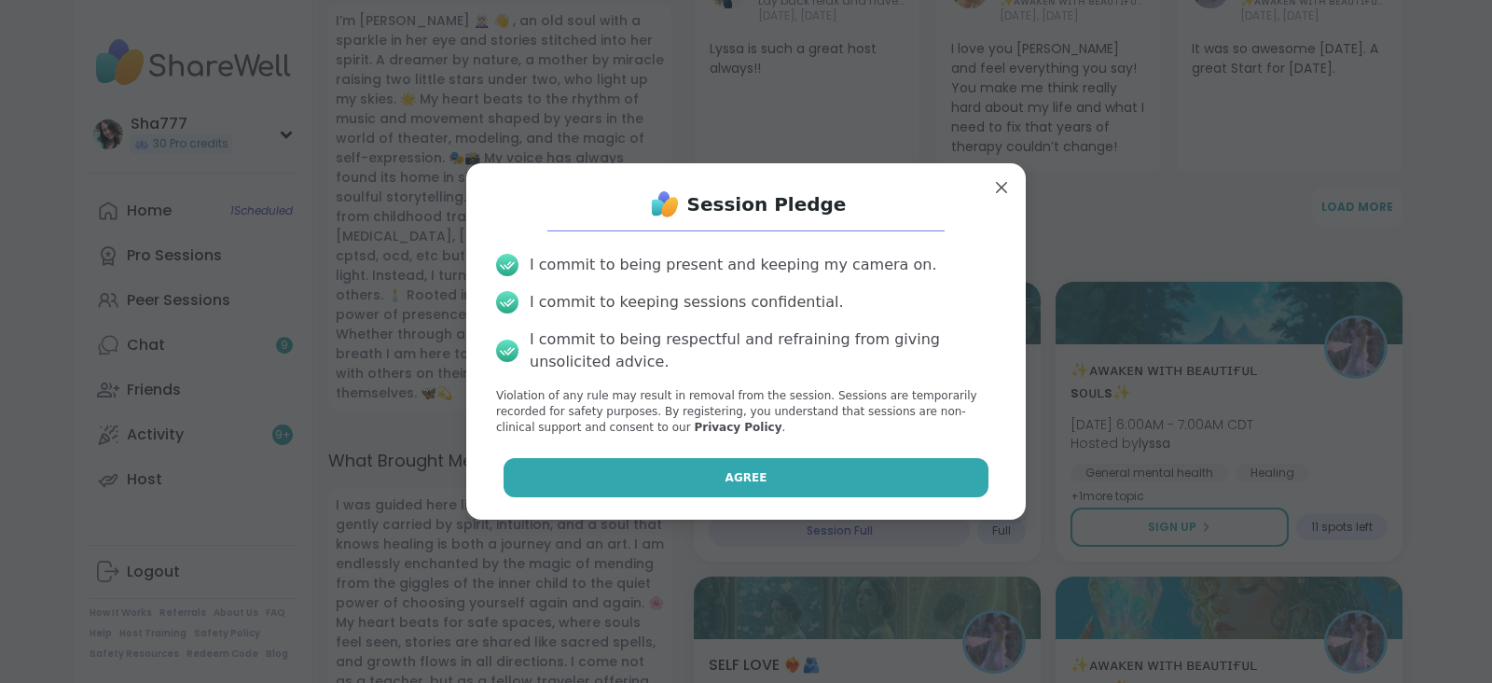
click at [838, 475] on button "Agree" at bounding box center [747, 477] width 486 height 39
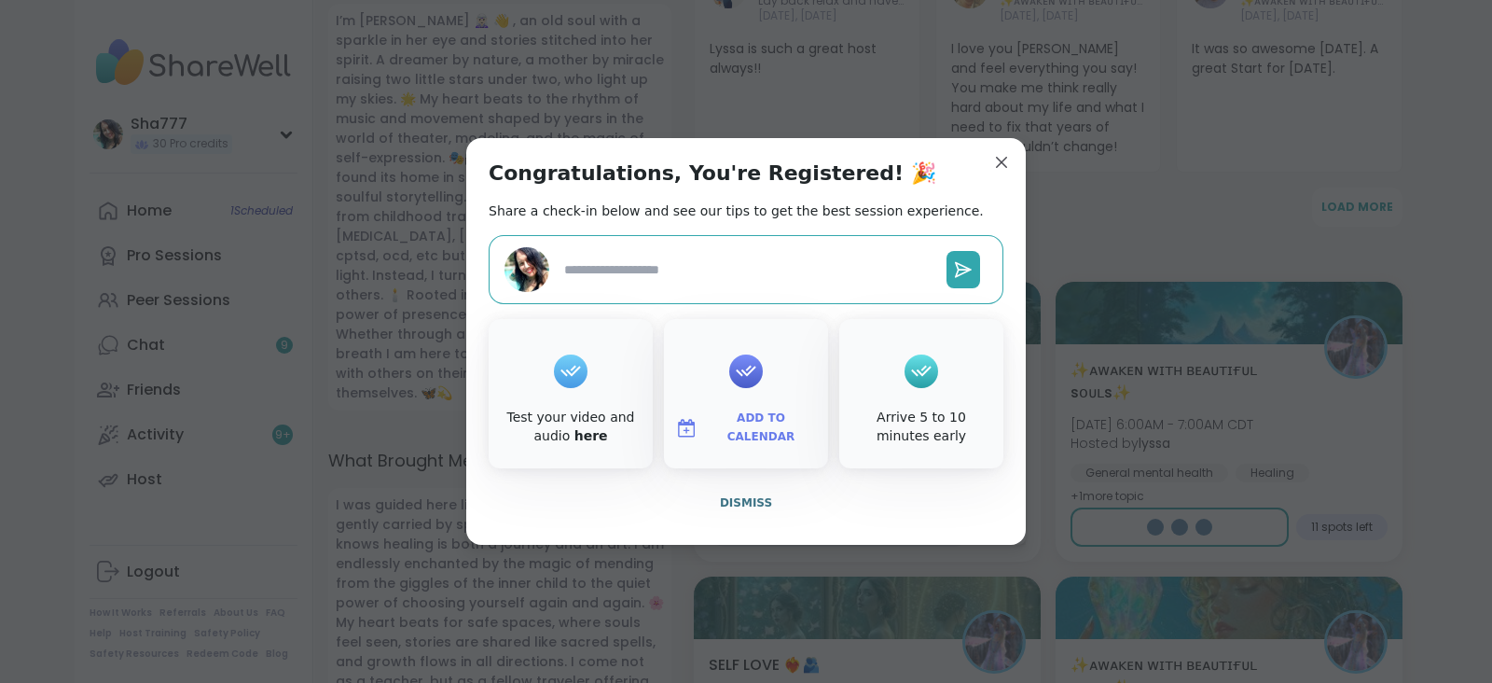
type textarea "*"
click at [744, 496] on span "Dismiss" at bounding box center [746, 502] width 52 height 13
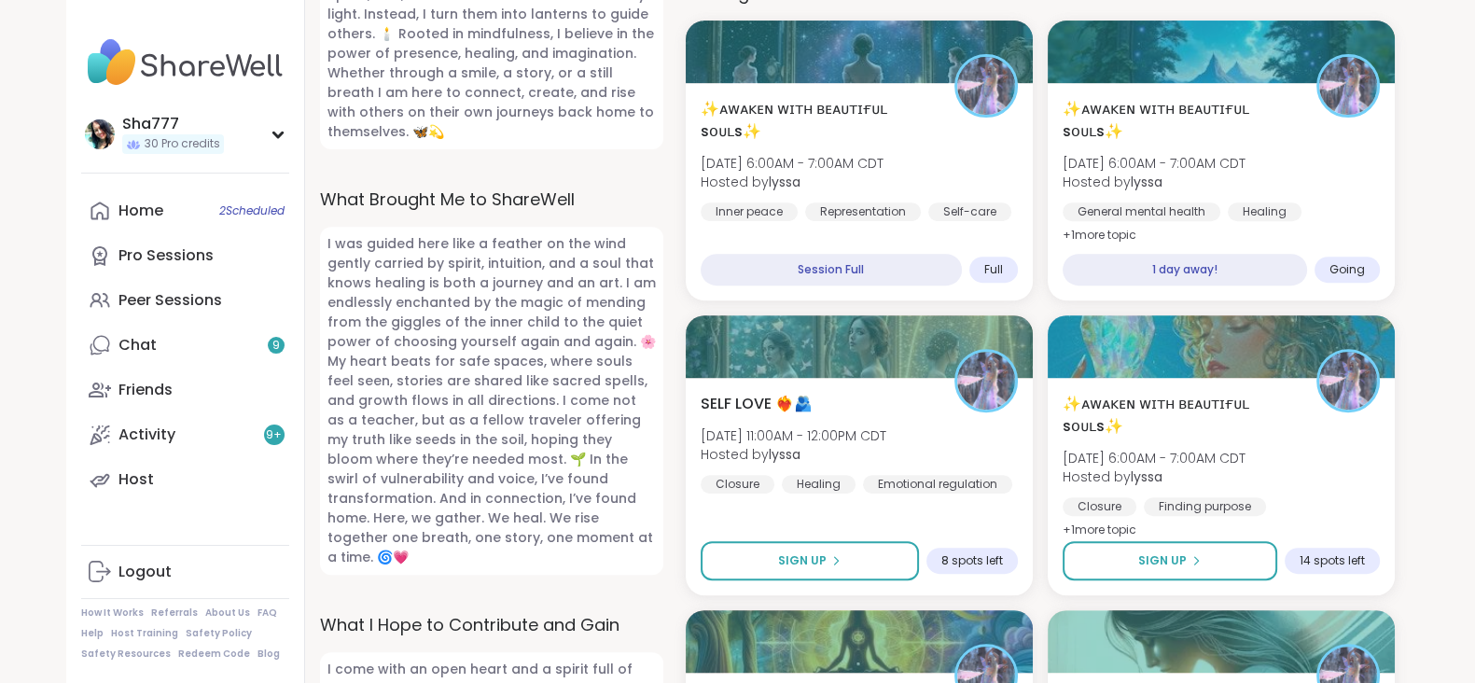
scroll to position [937, 0]
